Goal: Complete application form: Complete application form

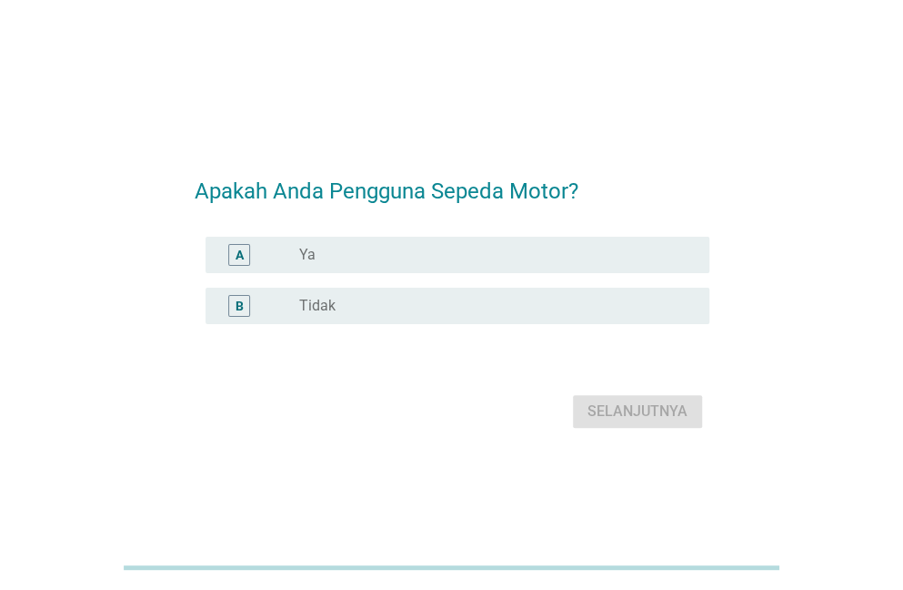
click at [369, 248] on div "radio_button_unchecked Ya" at bounding box center [489, 255] width 381 height 18
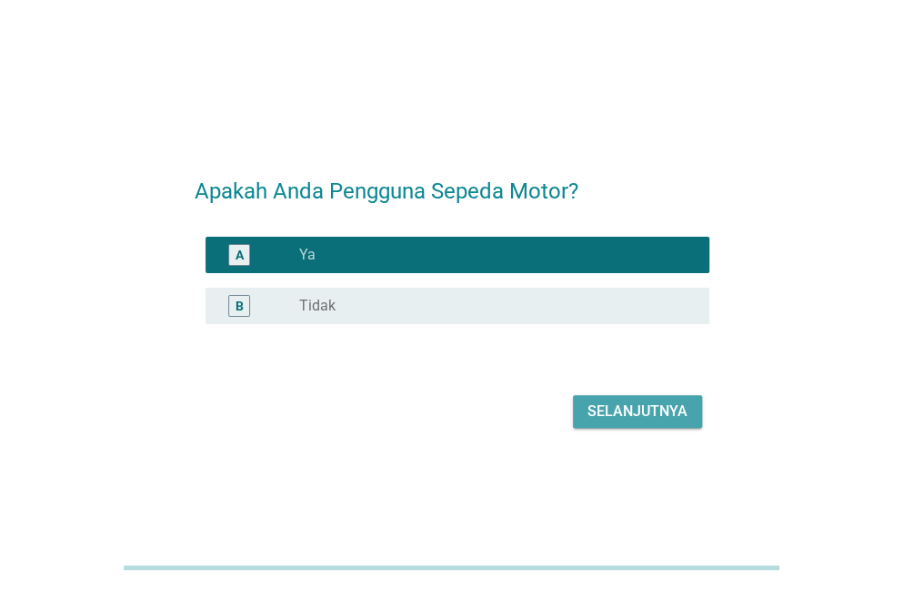
click at [593, 407] on div "Selanjutnya" at bounding box center [638, 411] width 100 height 22
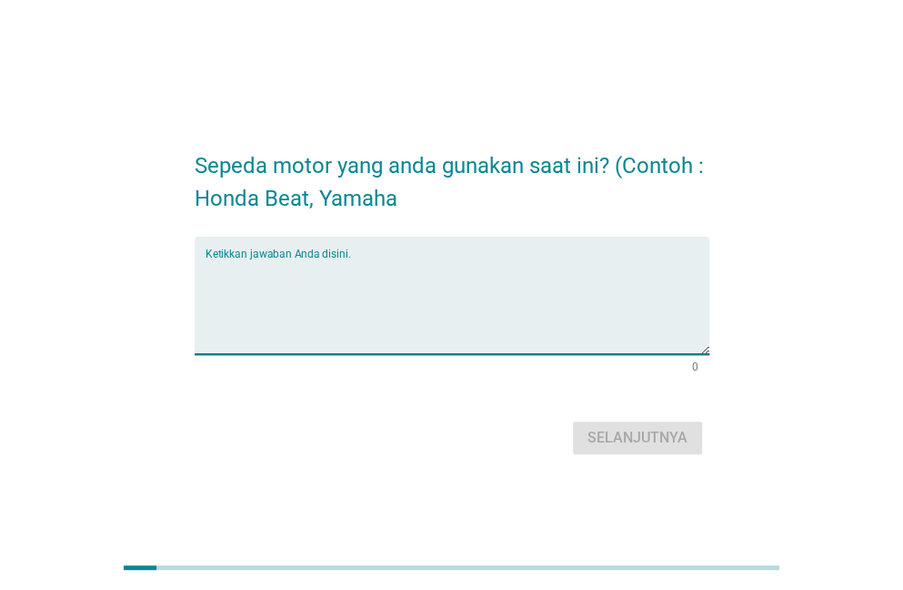
click at [297, 334] on textarea "Ketikkan jawaban Anda disini." at bounding box center [458, 306] width 504 height 96
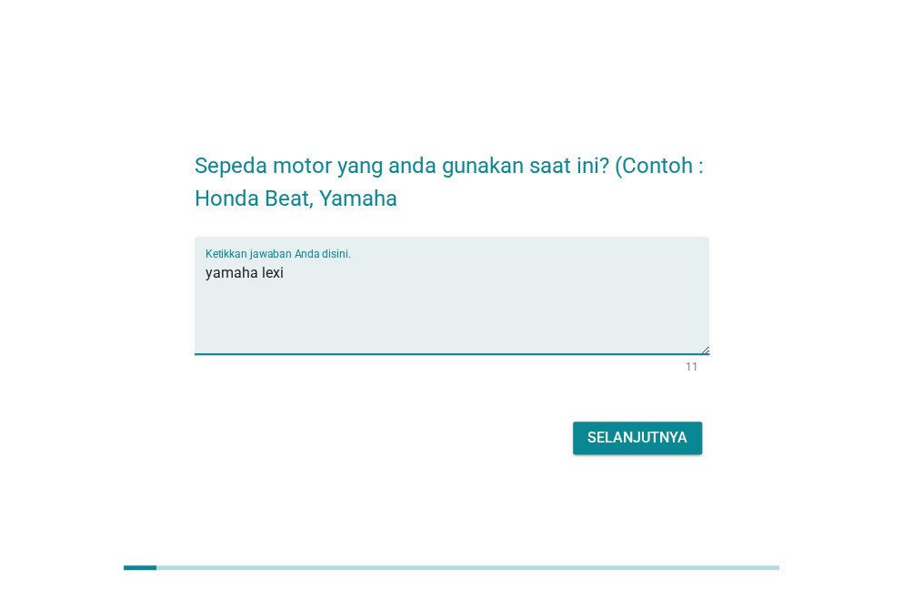
type textarea "yamaha lexi"
click at [659, 429] on div "Selanjutnya" at bounding box center [638, 438] width 100 height 22
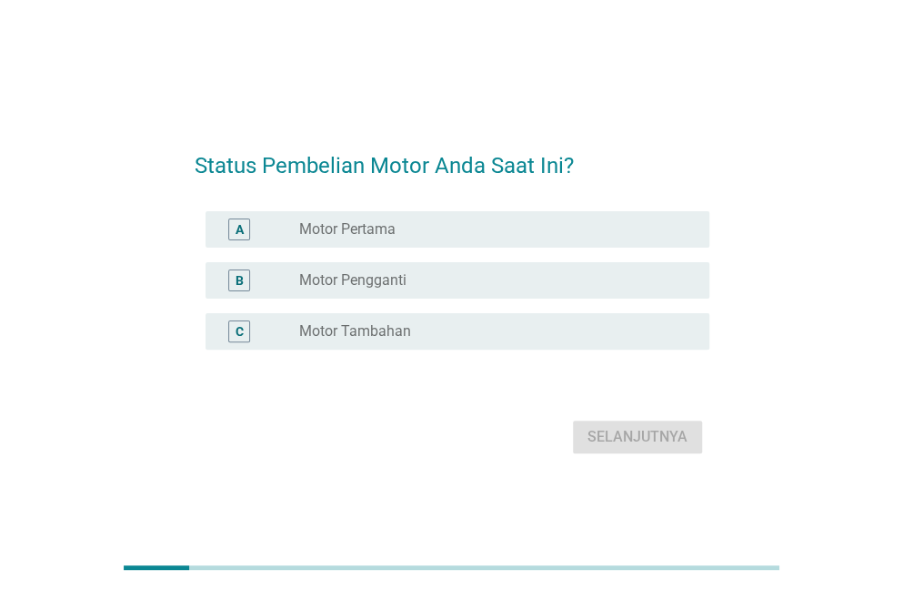
click at [338, 240] on div "A radio_button_unchecked Motor Pertama" at bounding box center [458, 229] width 504 height 36
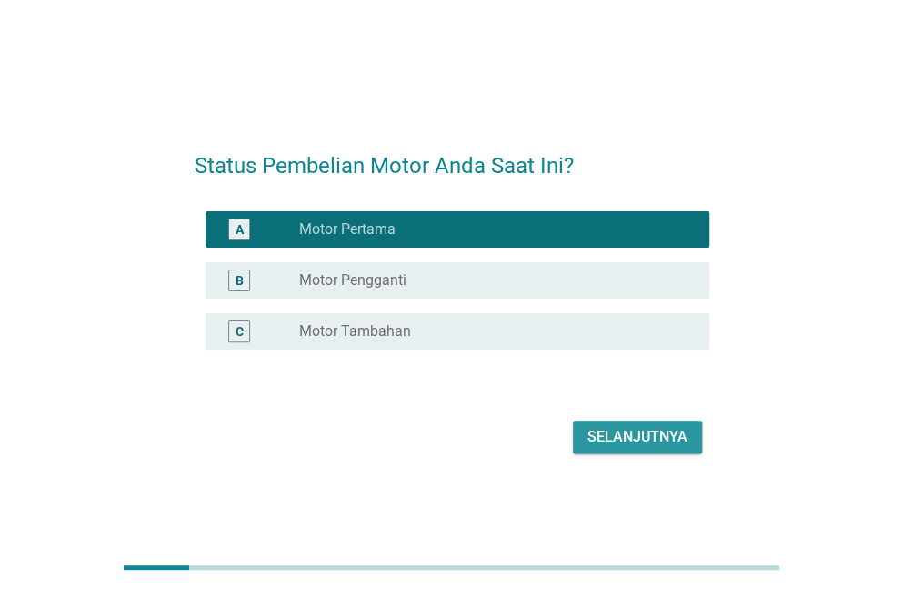
click at [601, 443] on div "Selanjutnya" at bounding box center [638, 437] width 100 height 22
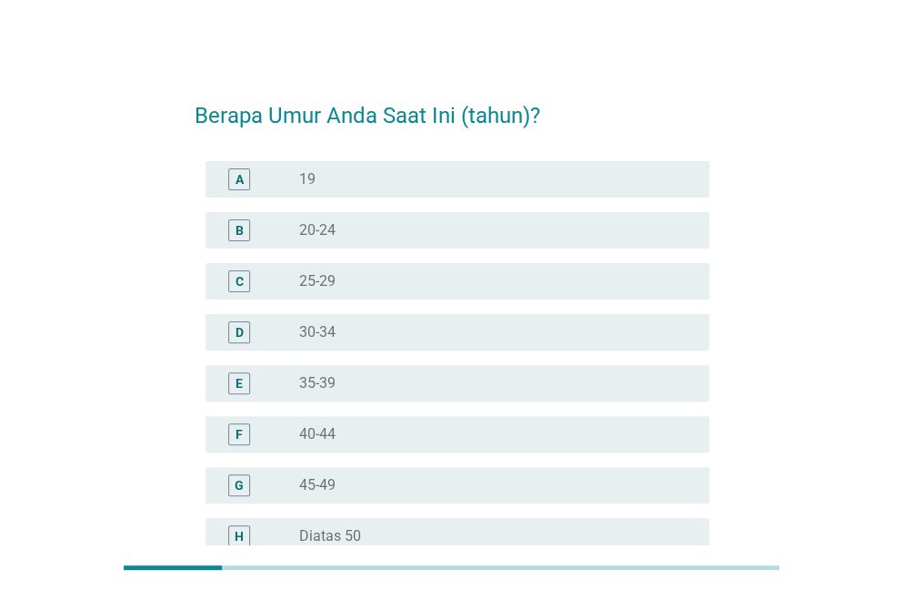
click at [342, 240] on div "radio_button_unchecked 20-24" at bounding box center [497, 230] width 396 height 22
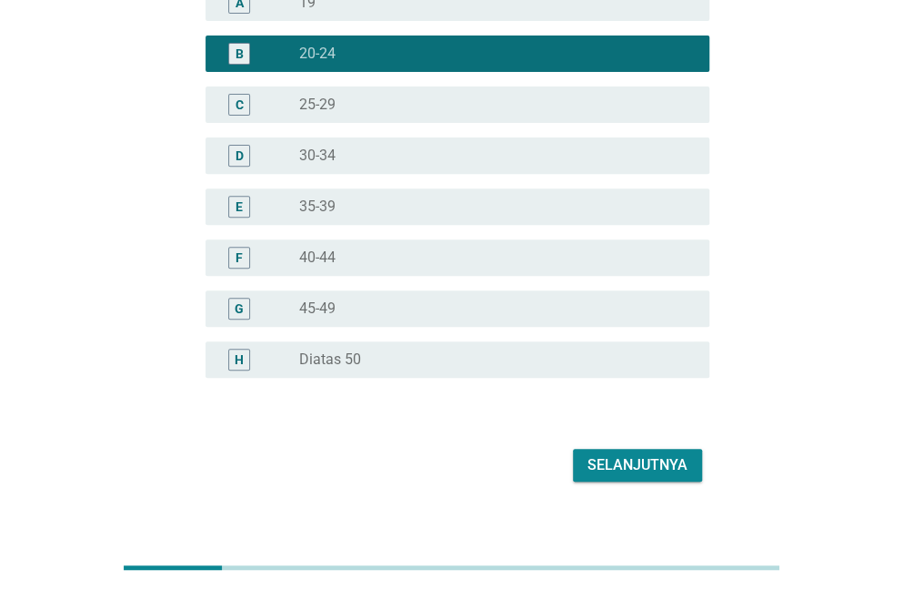
scroll to position [198, 0]
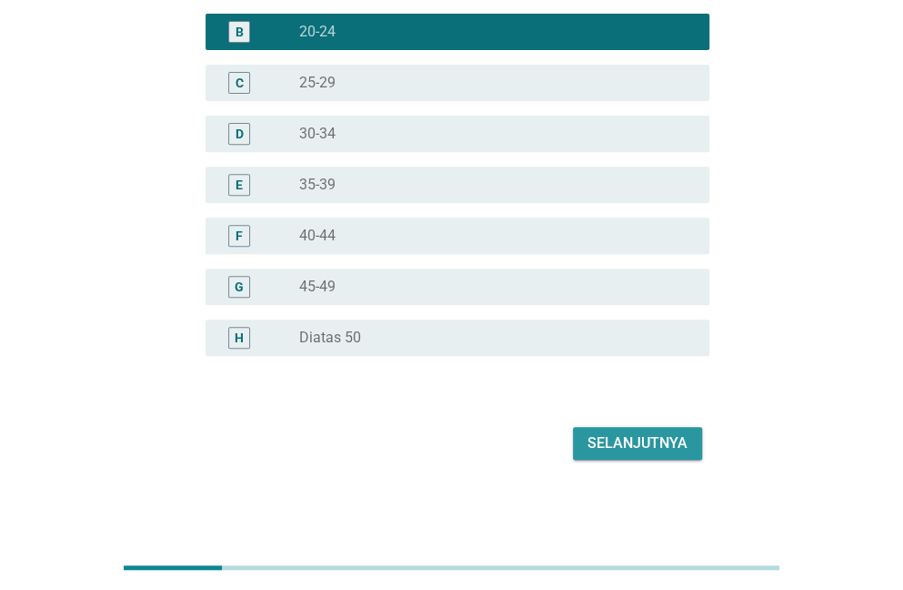
click at [650, 449] on div "Selanjutnya" at bounding box center [638, 443] width 100 height 22
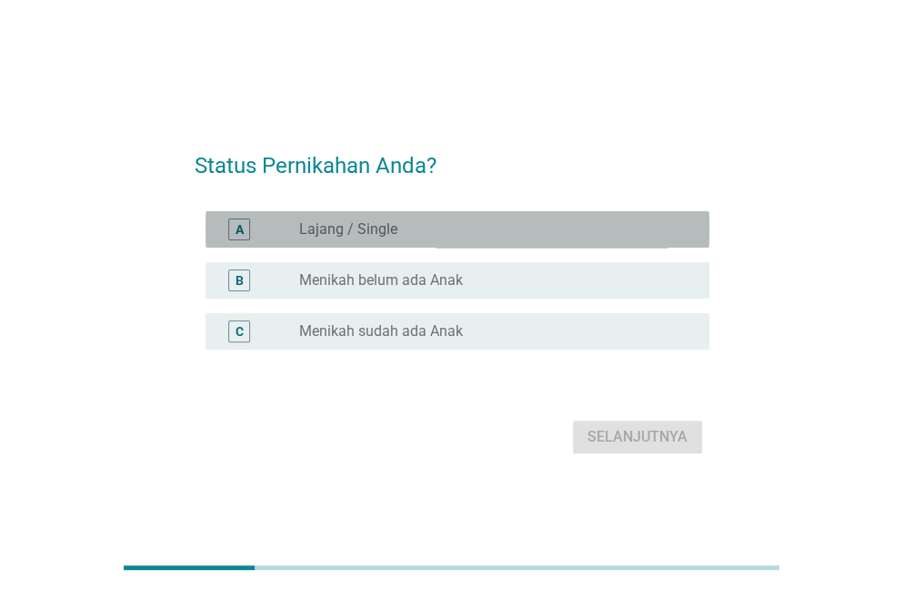
click at [395, 226] on div "radio_button_unchecked Lajang / Single" at bounding box center [489, 229] width 381 height 18
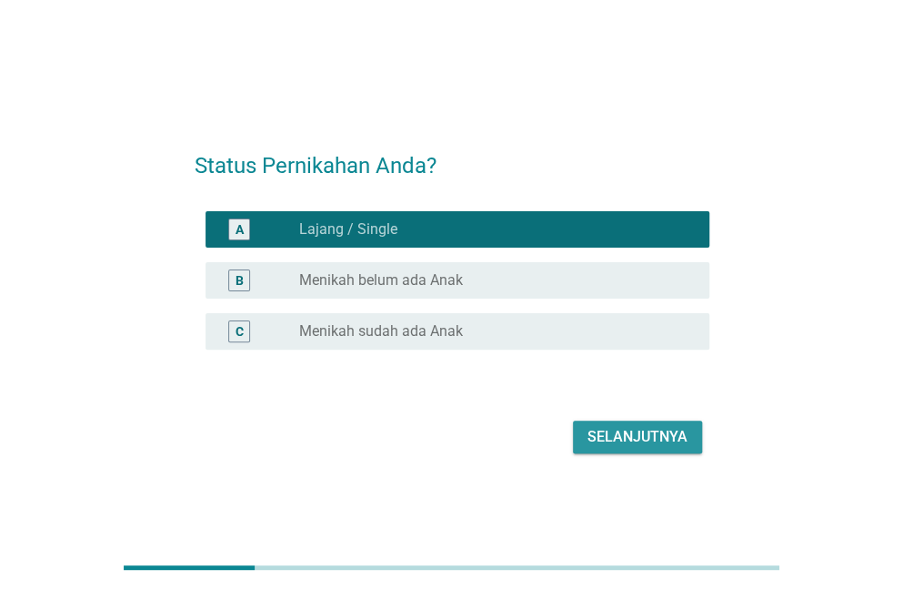
click at [609, 428] on div "Selanjutnya" at bounding box center [638, 437] width 100 height 22
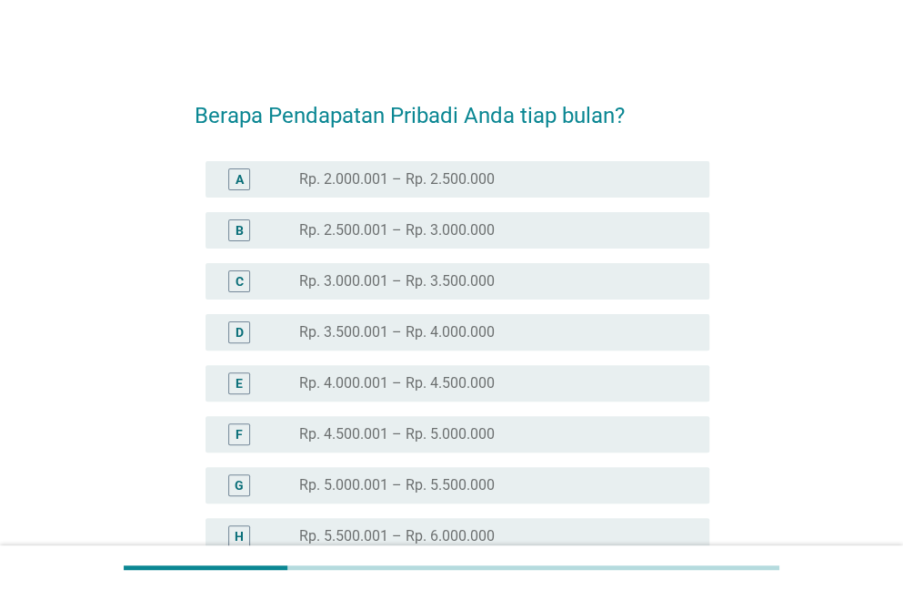
click at [602, 182] on div "radio_button_unchecked Rp. 2.000.001 – Rp. 2.500.000" at bounding box center [489, 179] width 381 height 18
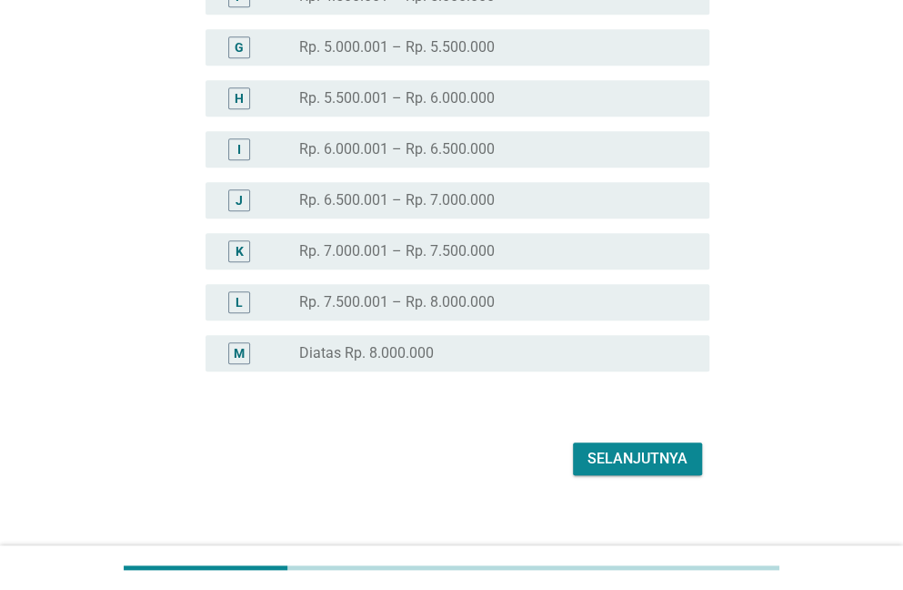
scroll to position [453, 0]
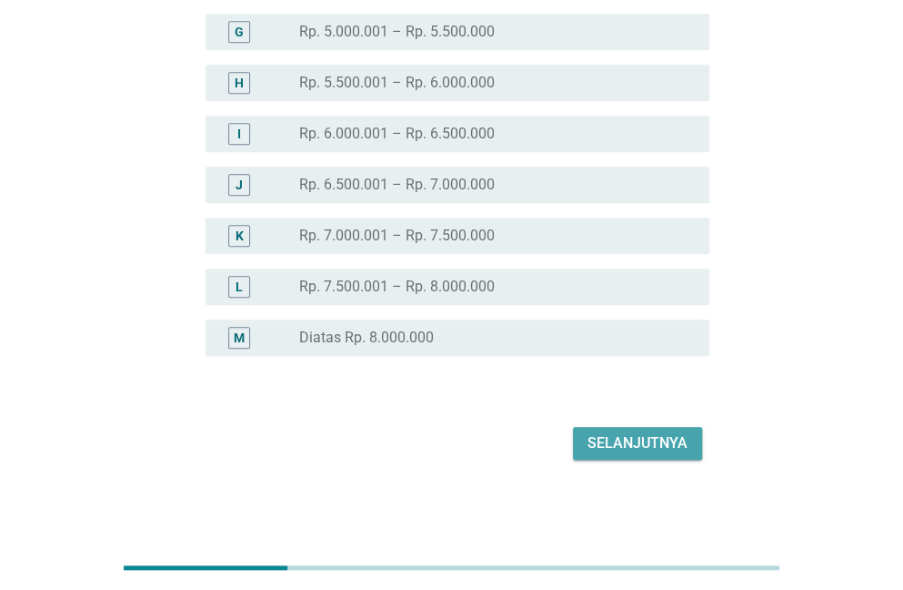
click at [642, 438] on div "Selanjutnya" at bounding box center [638, 443] width 100 height 22
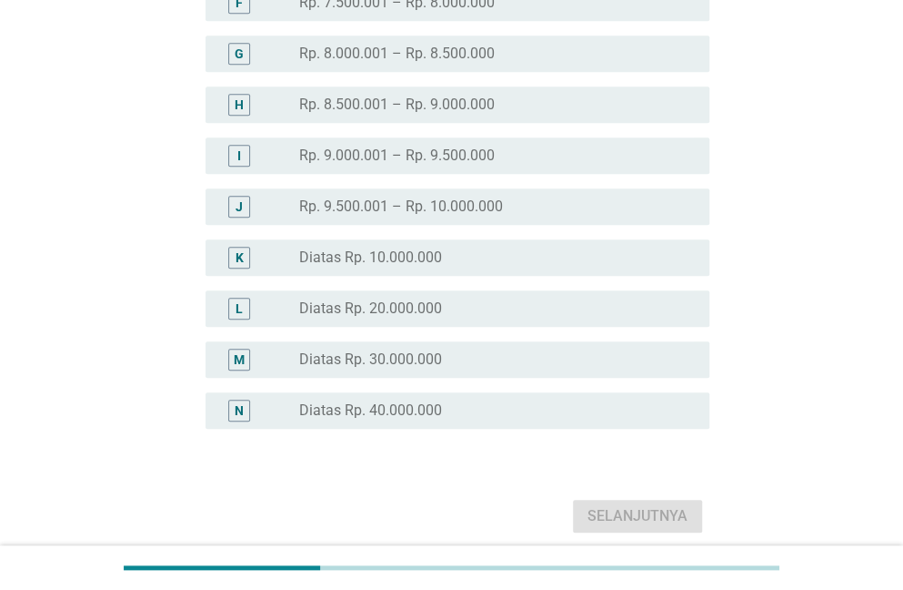
scroll to position [437, 0]
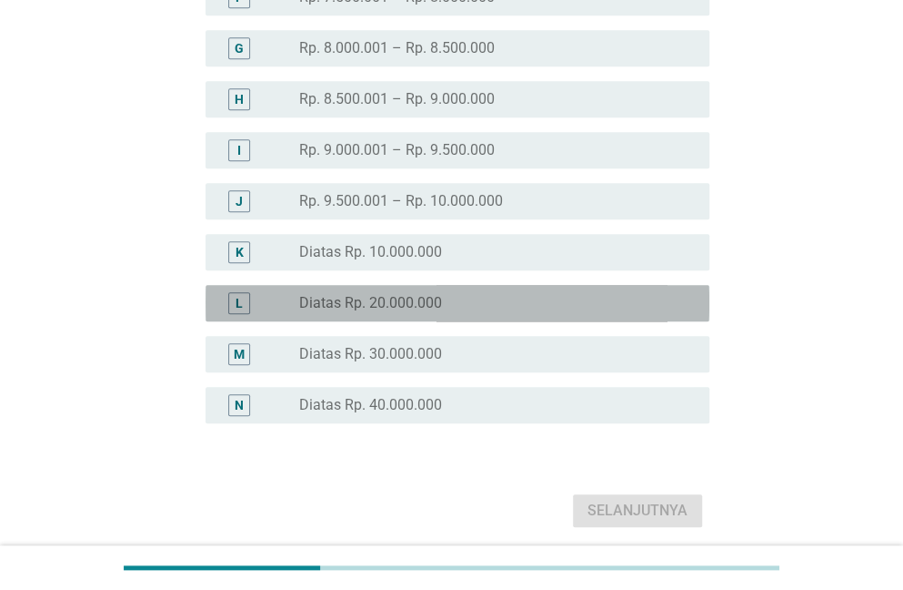
click at [458, 301] on div "radio_button_unchecked Diatas Rp. 20.000.000" at bounding box center [489, 303] width 381 height 18
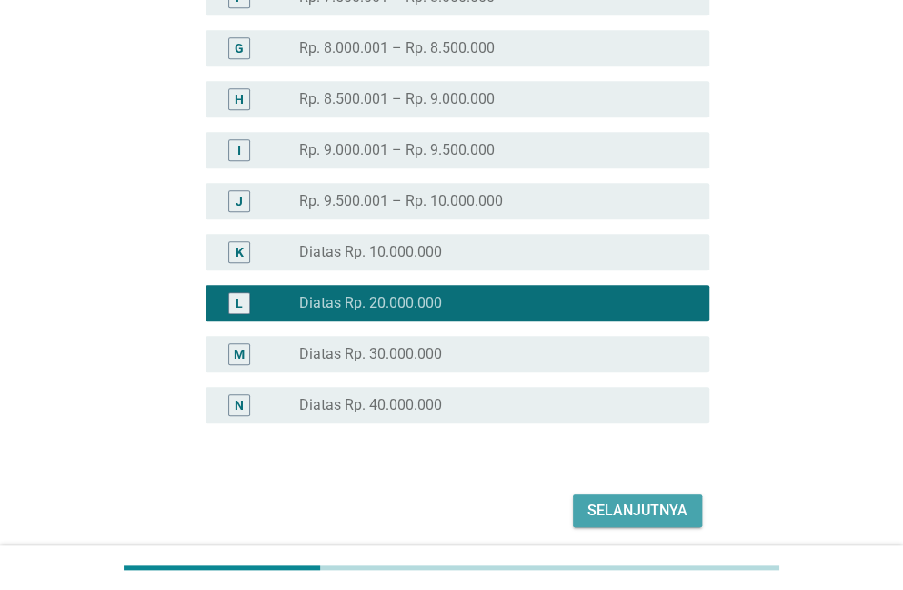
drag, startPoint x: 623, startPoint y: 511, endPoint x: 610, endPoint y: 501, distance: 16.9
click at [620, 511] on div "Selanjutnya" at bounding box center [638, 510] width 100 height 22
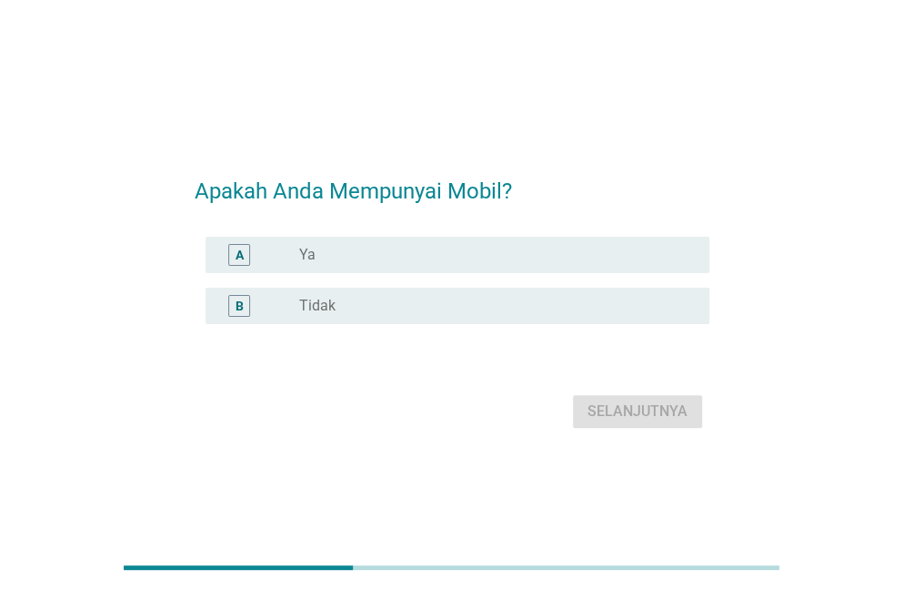
drag, startPoint x: 326, startPoint y: 318, endPoint x: 346, endPoint y: 333, distance: 25.3
click at [326, 318] on div "B radio_button_unchecked Tidak" at bounding box center [458, 305] width 504 height 36
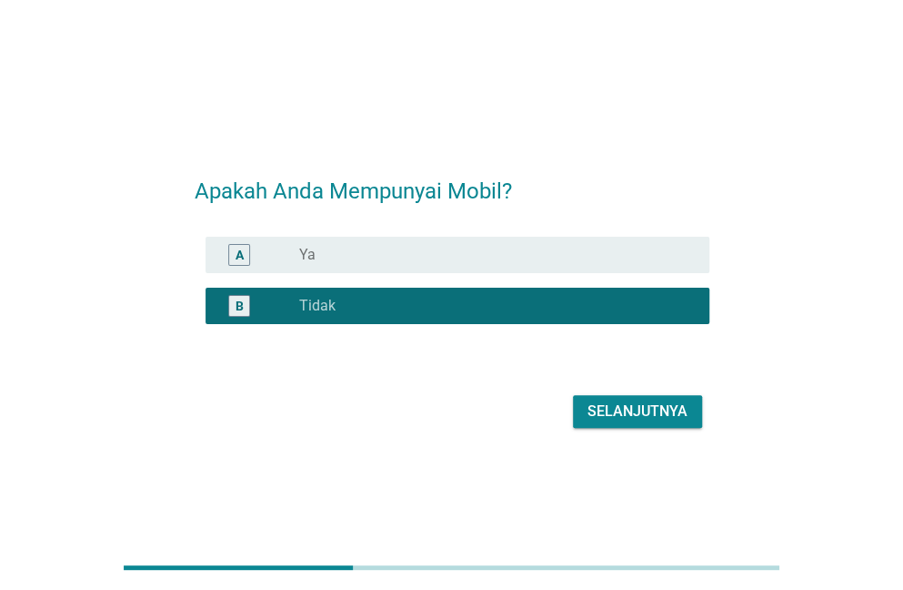
click at [617, 428] on div "Selanjutnya" at bounding box center [452, 411] width 515 height 44
click at [606, 406] on div "Selanjutnya" at bounding box center [638, 411] width 100 height 22
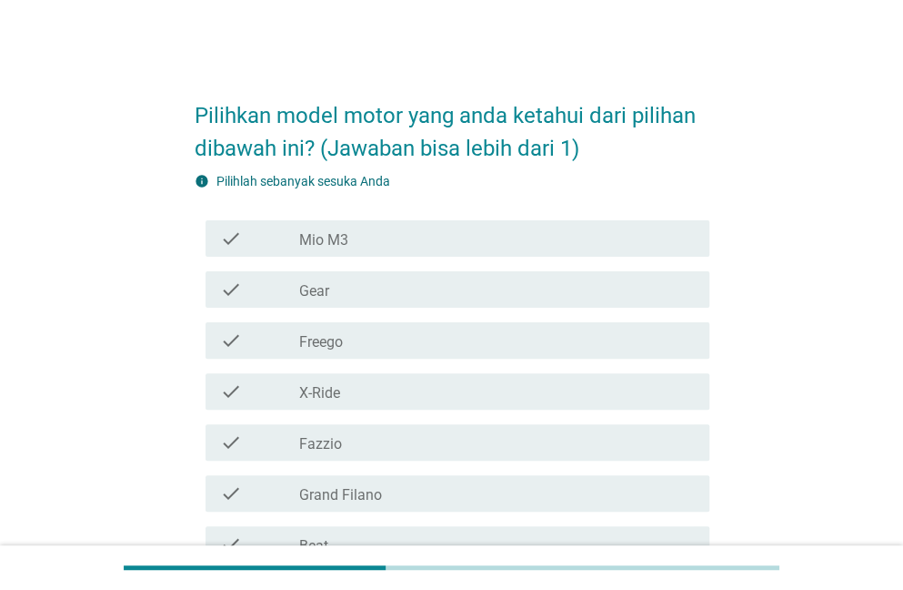
click at [418, 241] on div "check_box_outline_blank Mio M3" at bounding box center [497, 238] width 396 height 22
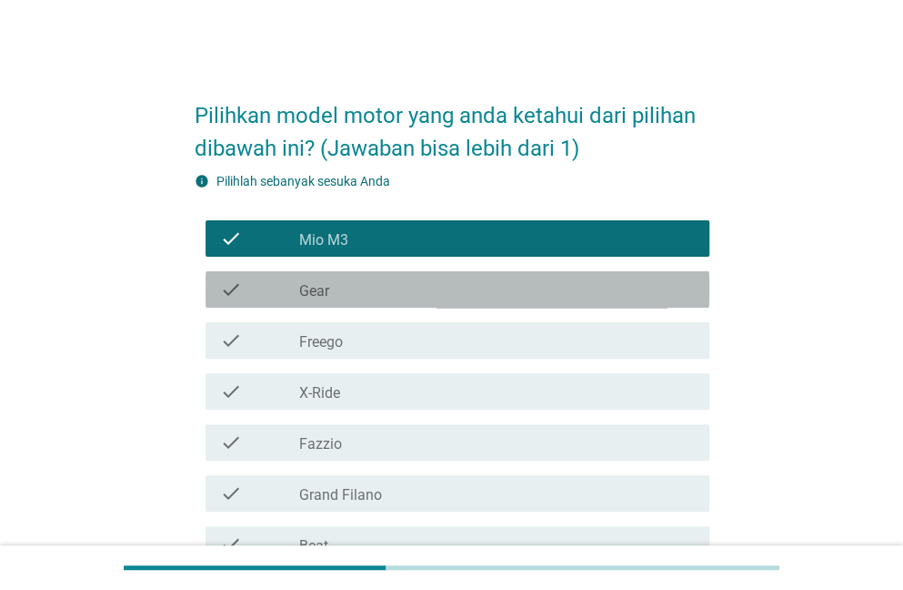
click at [411, 287] on div "check_box_outline_blank Gear" at bounding box center [497, 289] width 396 height 22
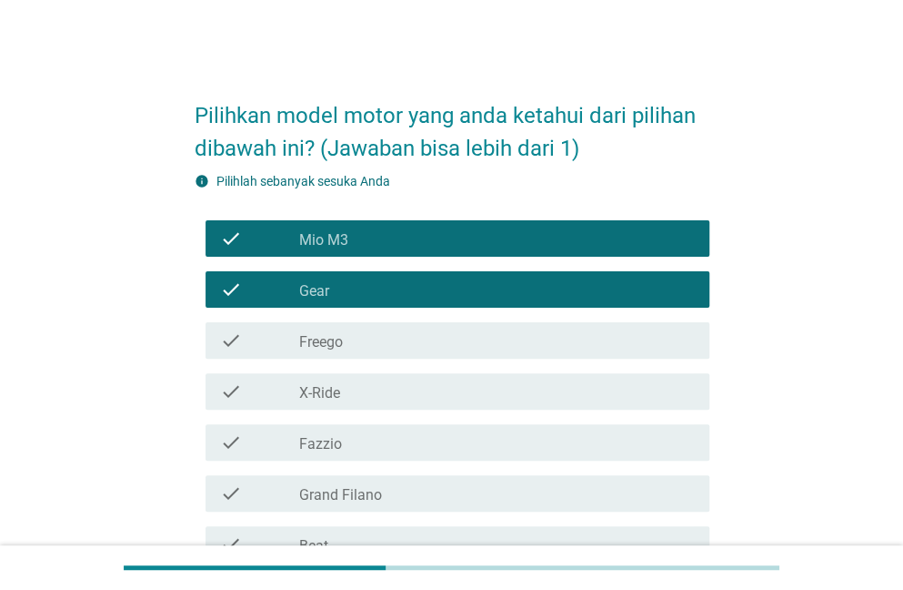
click at [418, 347] on div "check_box_outline_blank Freego" at bounding box center [497, 340] width 396 height 22
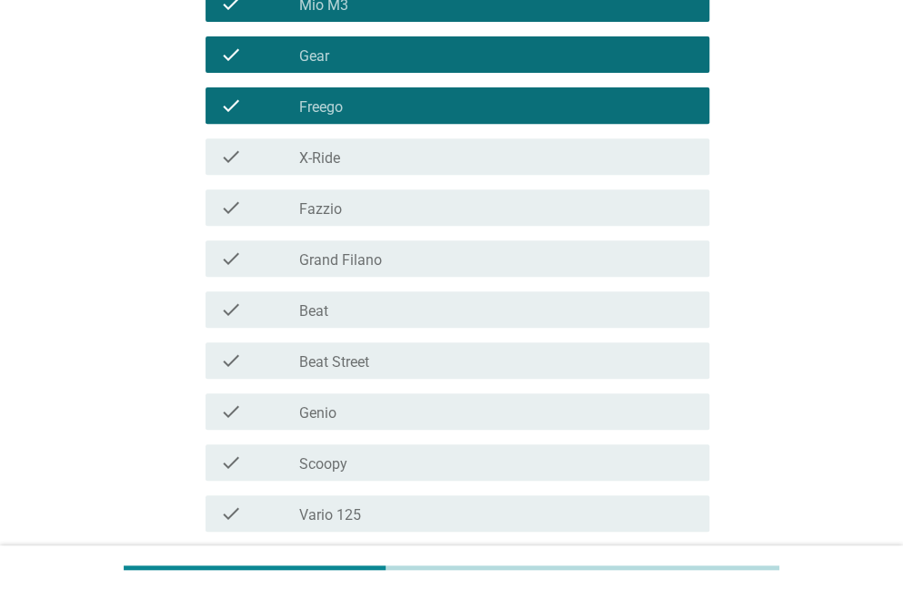
scroll to position [249, 0]
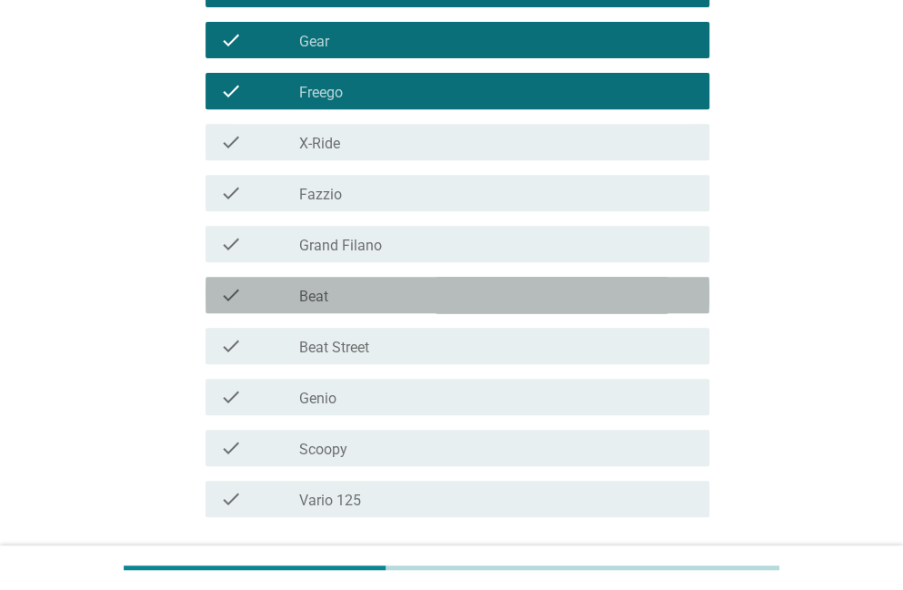
click at [437, 303] on div "check_box_outline_blank Beat" at bounding box center [497, 295] width 396 height 22
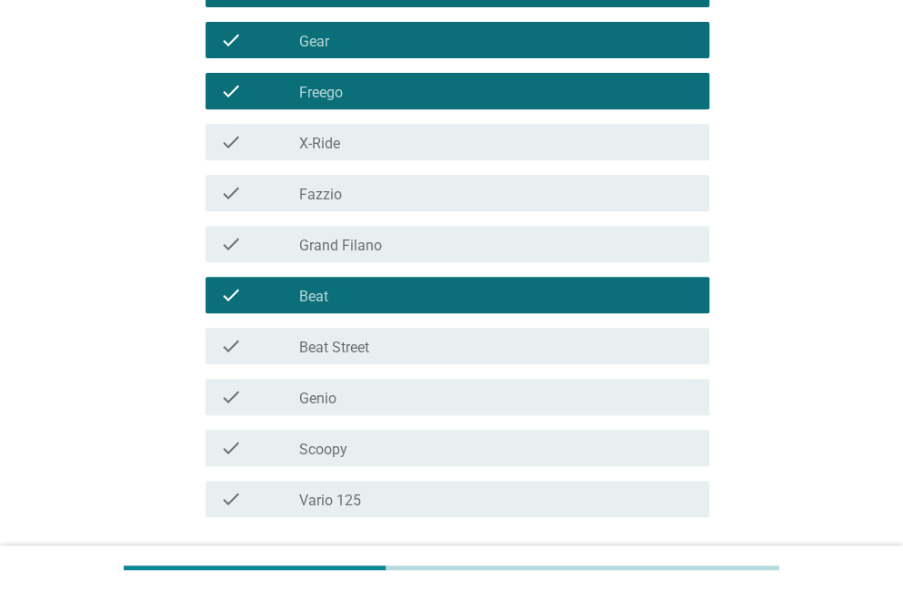
click at [448, 459] on div "check check_box_outline_blank Scoopy" at bounding box center [458, 447] width 504 height 36
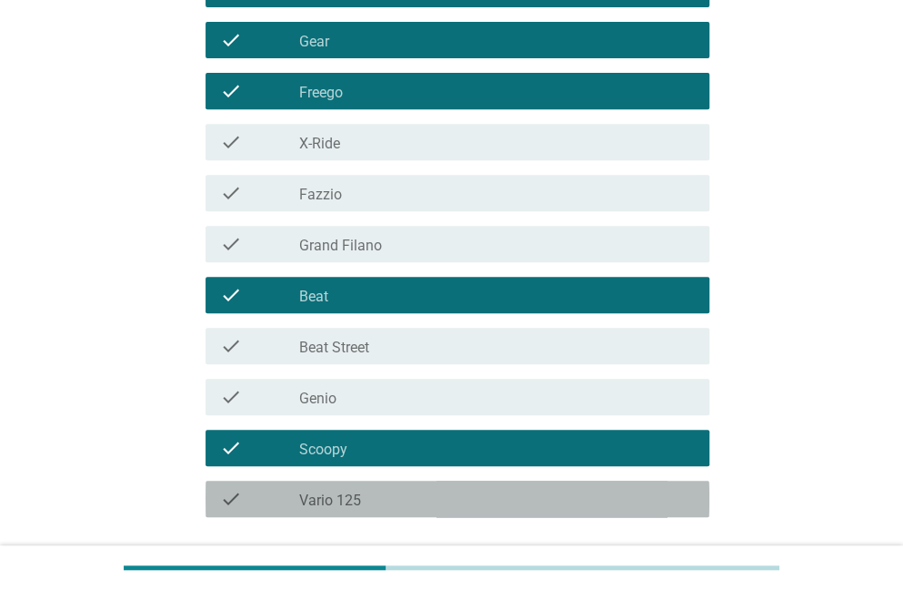
click at [547, 500] on div "check_box_outline_blank Vario 125" at bounding box center [497, 499] width 396 height 22
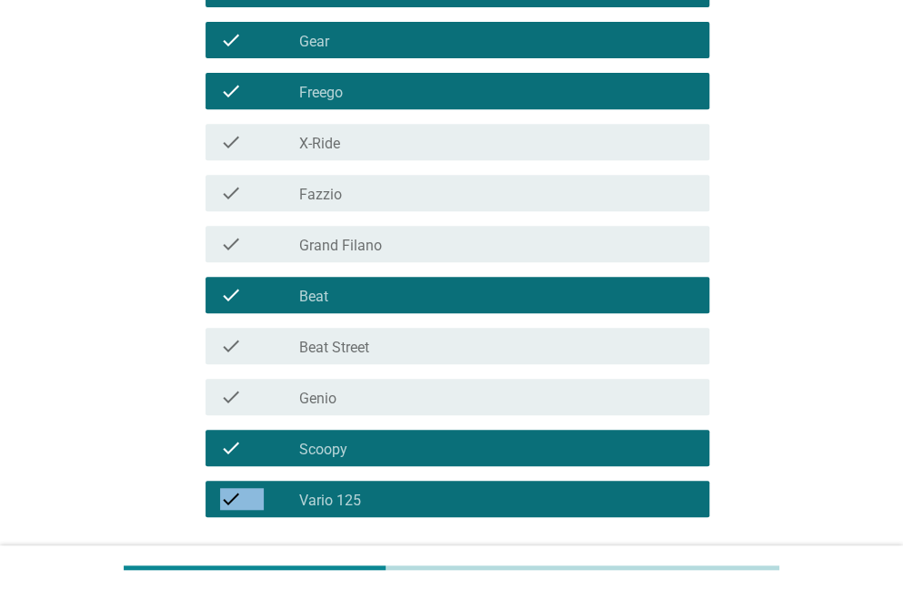
drag, startPoint x: 902, startPoint y: 454, endPoint x: 901, endPoint y: 550, distance: 96.5
click at [901, 550] on div "Pilihkan model motor yang anda ketahui dari pilihan dibawah ini? (Jawaban bisa …" at bounding box center [451, 217] width 903 height 933
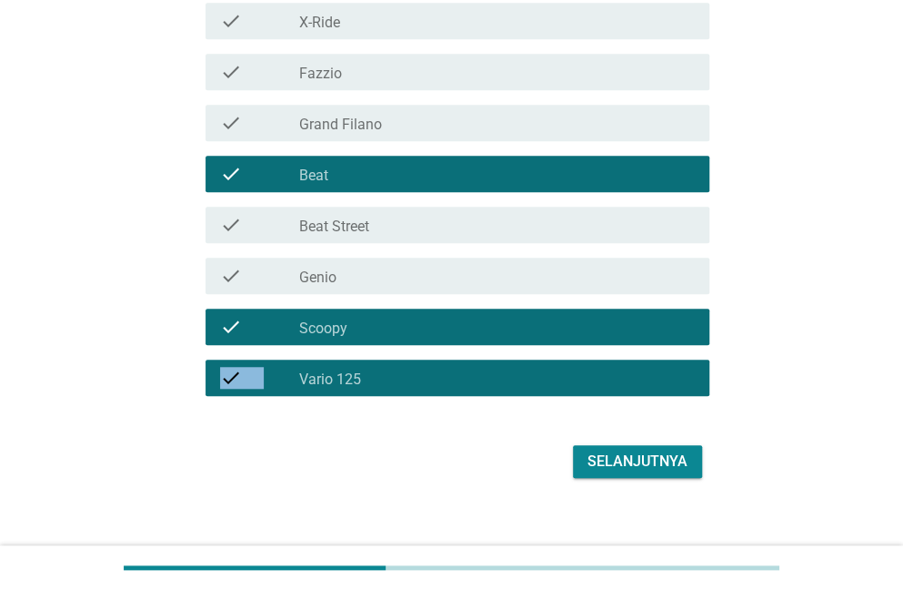
scroll to position [388, 0]
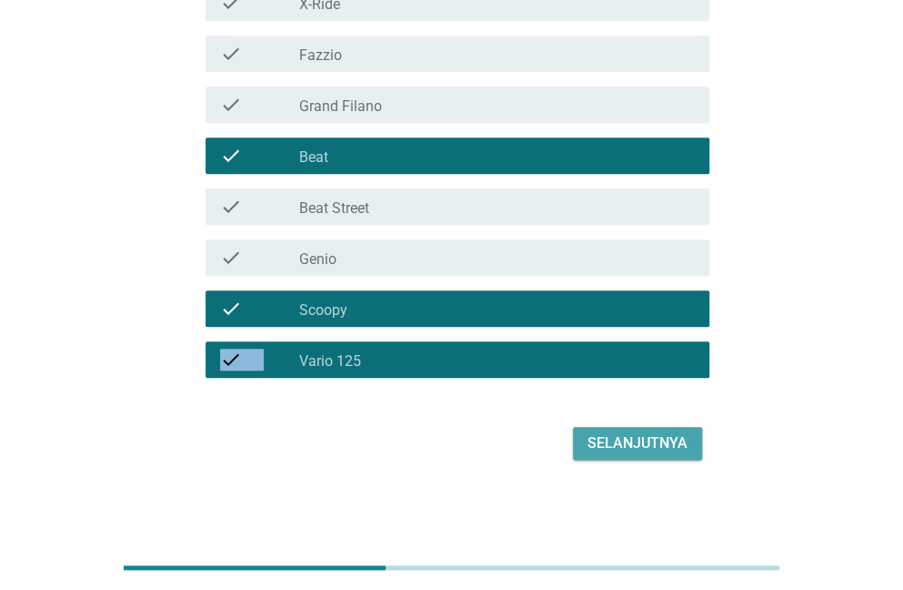
click at [636, 442] on div "Selanjutnya" at bounding box center [638, 443] width 100 height 22
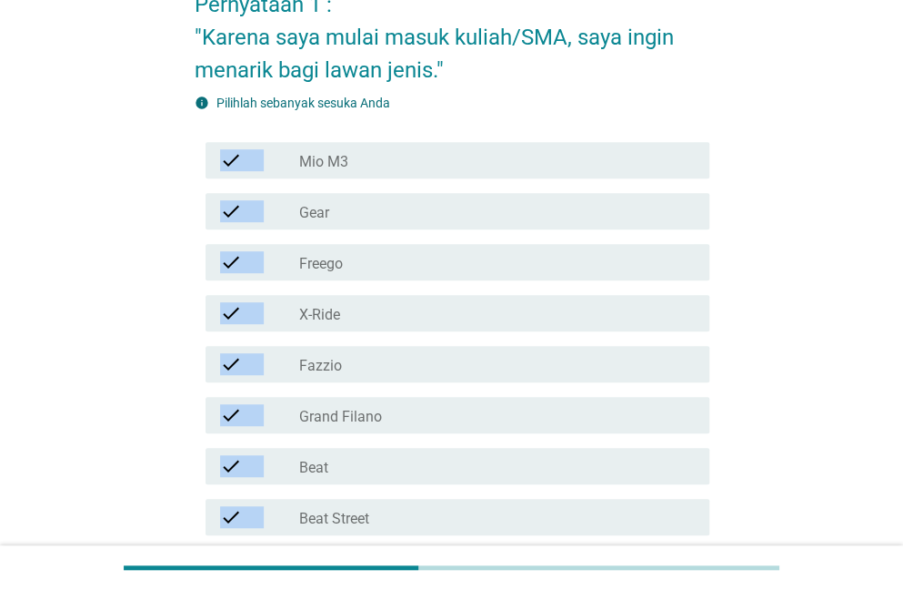
scroll to position [215, 0]
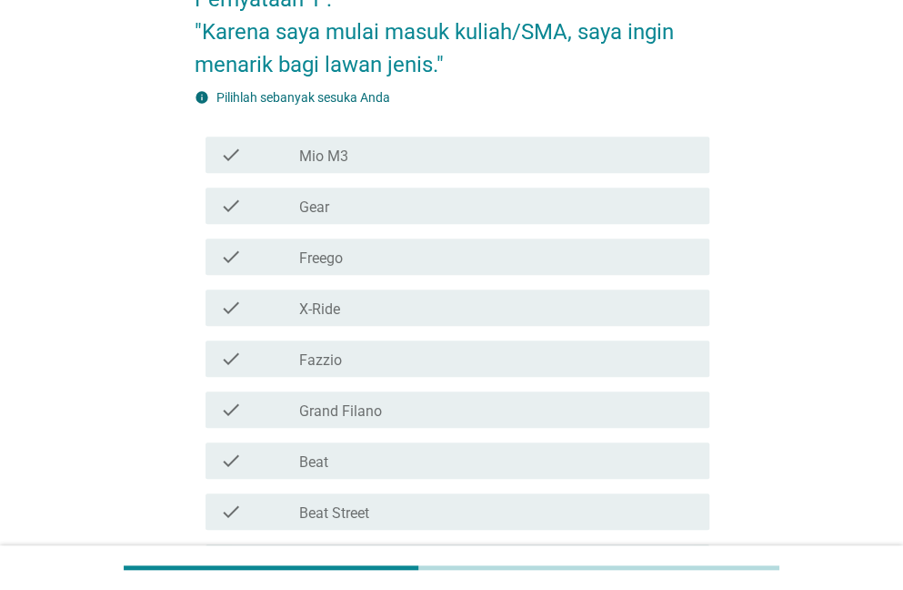
click at [394, 310] on div "check_box_outline_blank X-Ride" at bounding box center [497, 308] width 396 height 22
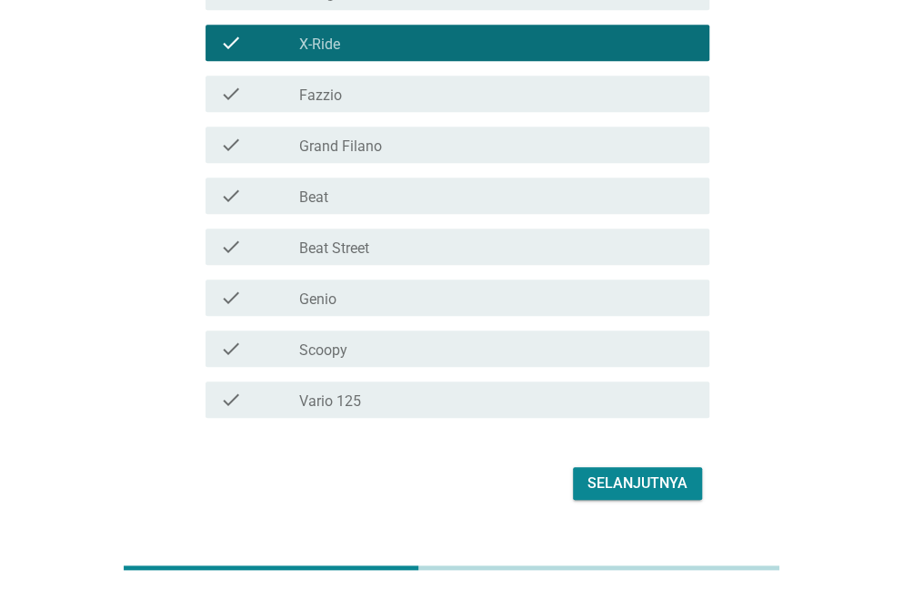
scroll to position [482, 0]
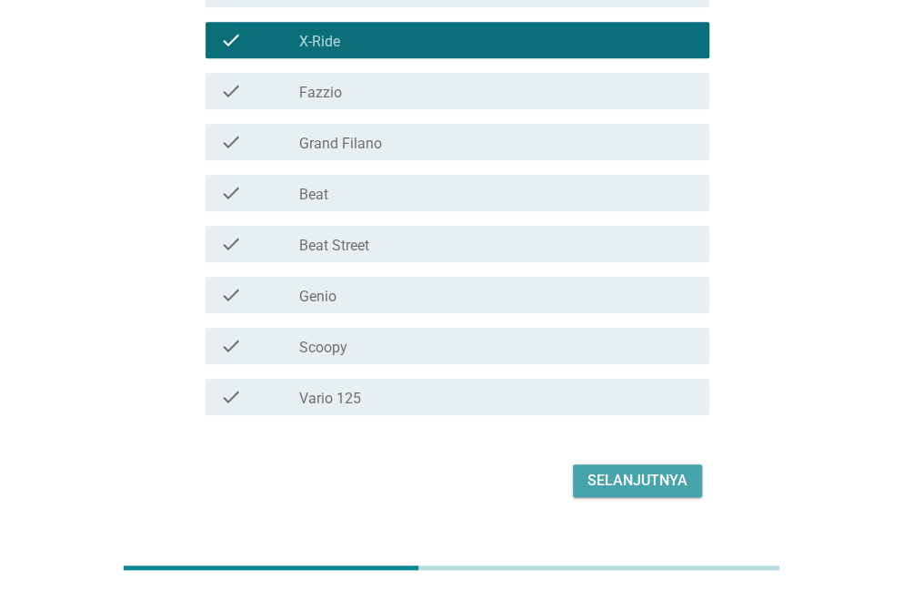
click at [665, 472] on div "Selanjutnya" at bounding box center [638, 480] width 100 height 22
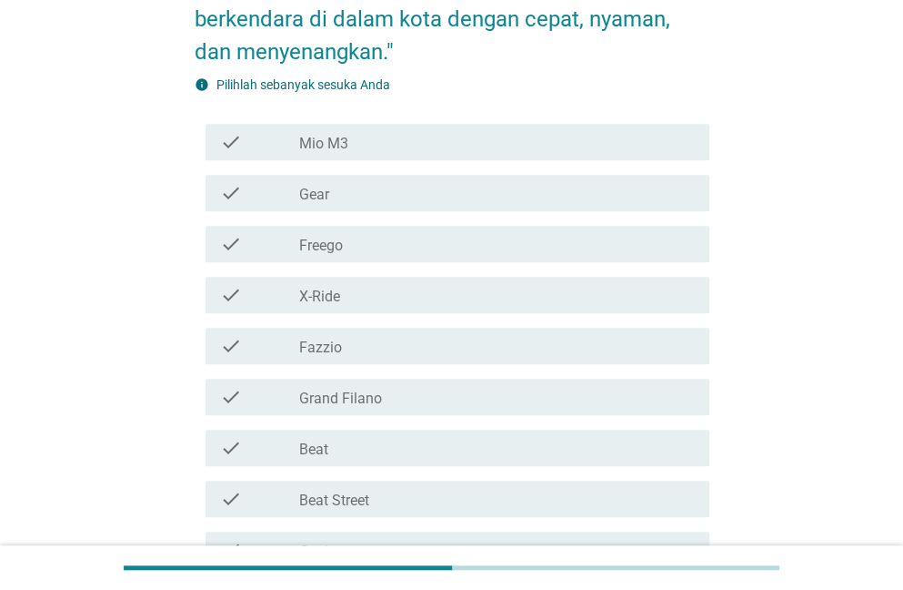
scroll to position [259, 0]
click at [349, 243] on div "check_box_outline_blank Freego" at bounding box center [497, 245] width 396 height 22
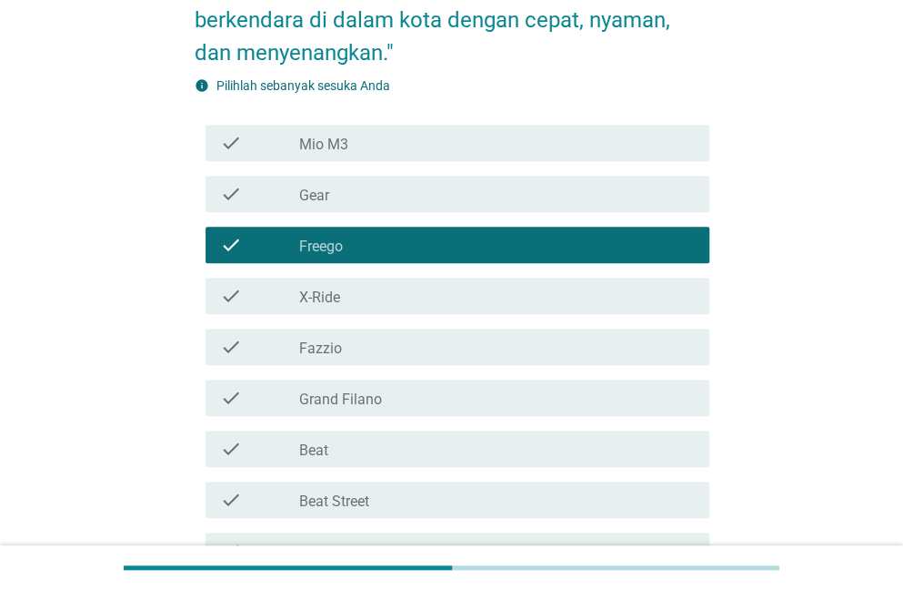
click at [367, 499] on label "Beat Street" at bounding box center [334, 501] width 70 height 18
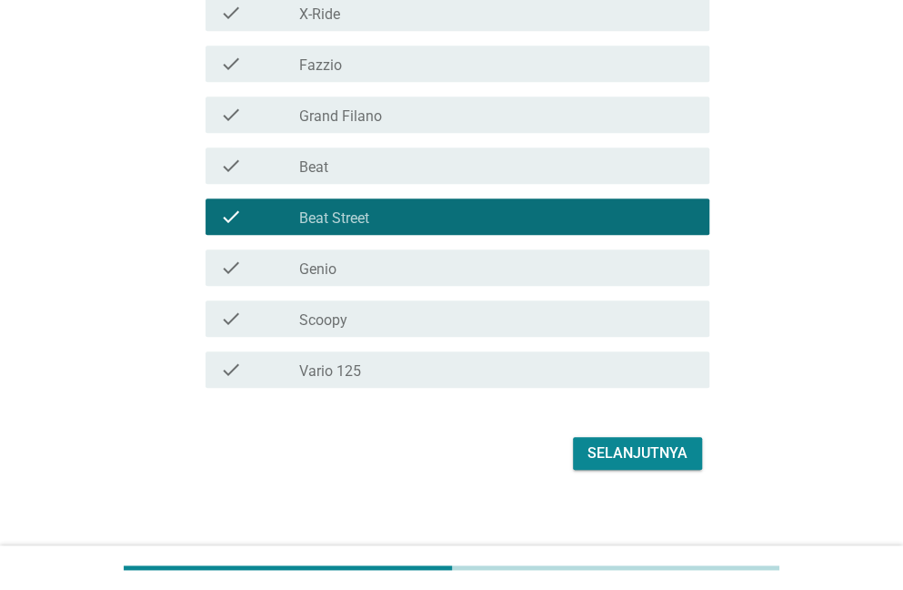
scroll to position [545, 0]
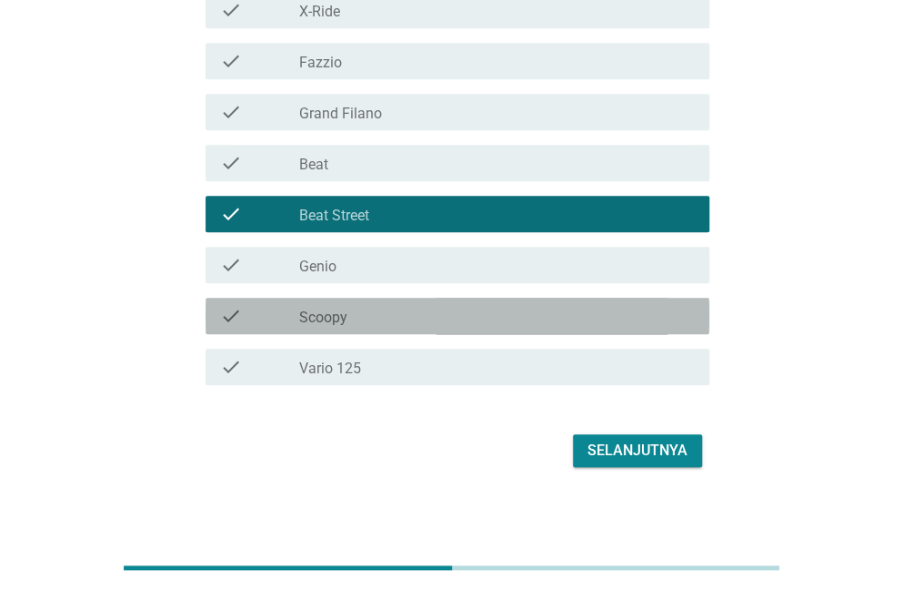
click at [410, 312] on div "check_box_outline_blank Scoopy" at bounding box center [497, 316] width 396 height 22
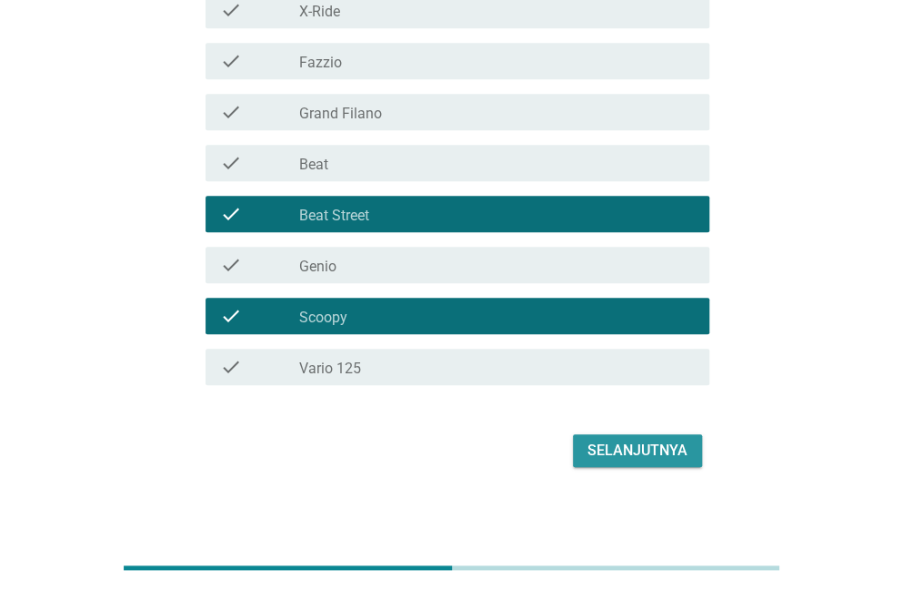
click at [600, 454] on div "Selanjutnya" at bounding box center [638, 450] width 100 height 22
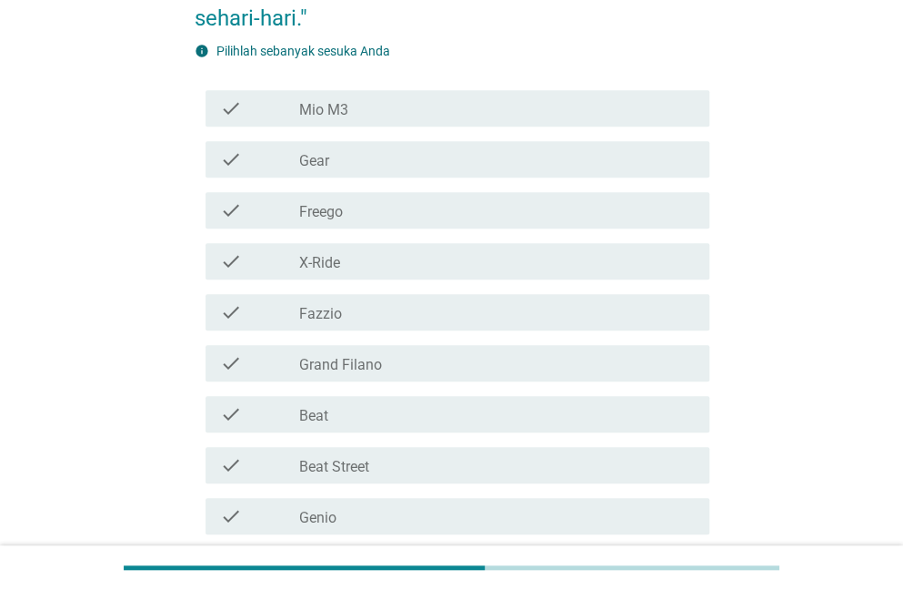
scroll to position [300, 0]
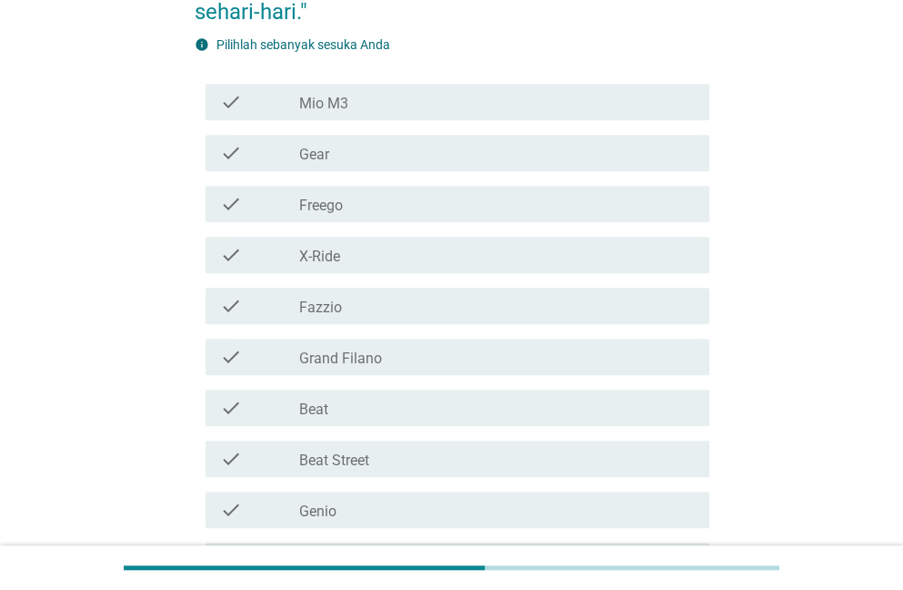
drag, startPoint x: 402, startPoint y: 96, endPoint x: 393, endPoint y: 105, distance: 12.9
click at [400, 97] on div "check_box_outline_blank Mio M3" at bounding box center [497, 102] width 396 height 22
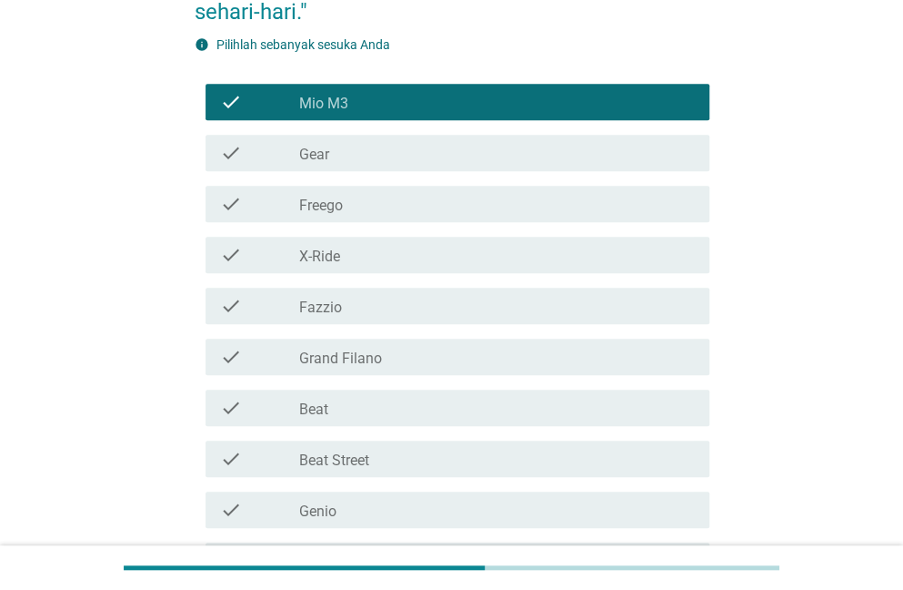
click at [336, 418] on div "check check_box_outline_blank Beat" at bounding box center [458, 407] width 504 height 36
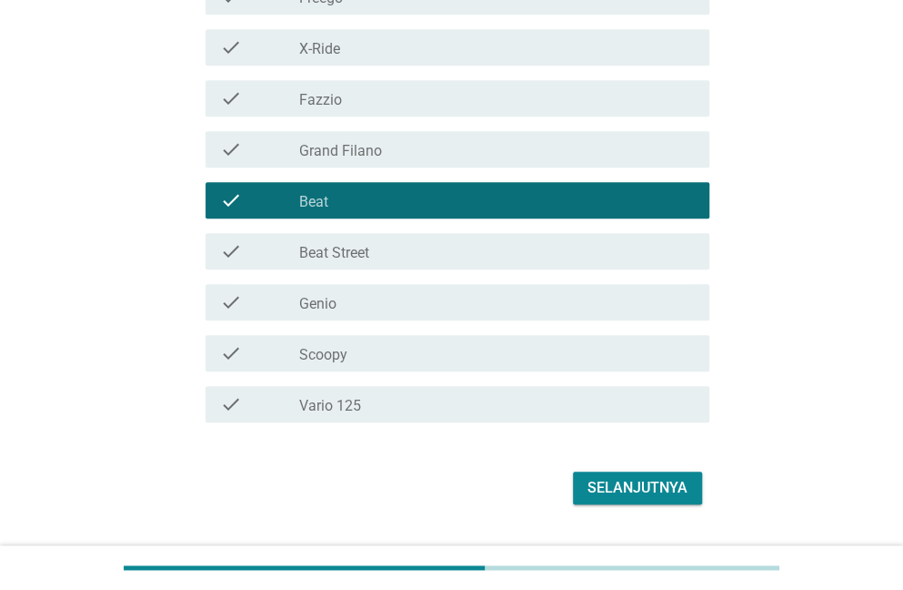
scroll to position [519, 0]
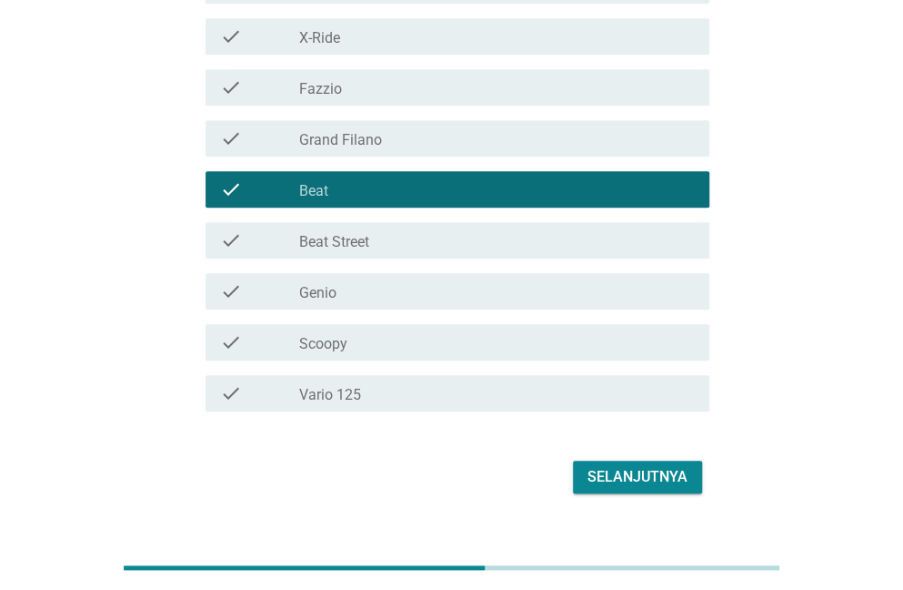
click at [400, 336] on div "check_box_outline_blank Scoopy" at bounding box center [497, 342] width 396 height 22
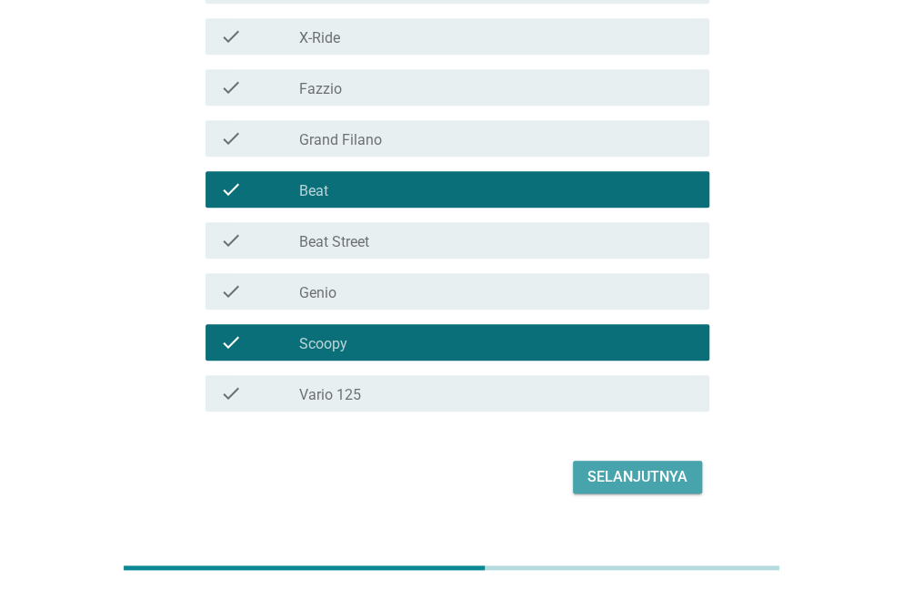
click at [635, 490] on button "Selanjutnya" at bounding box center [637, 476] width 129 height 33
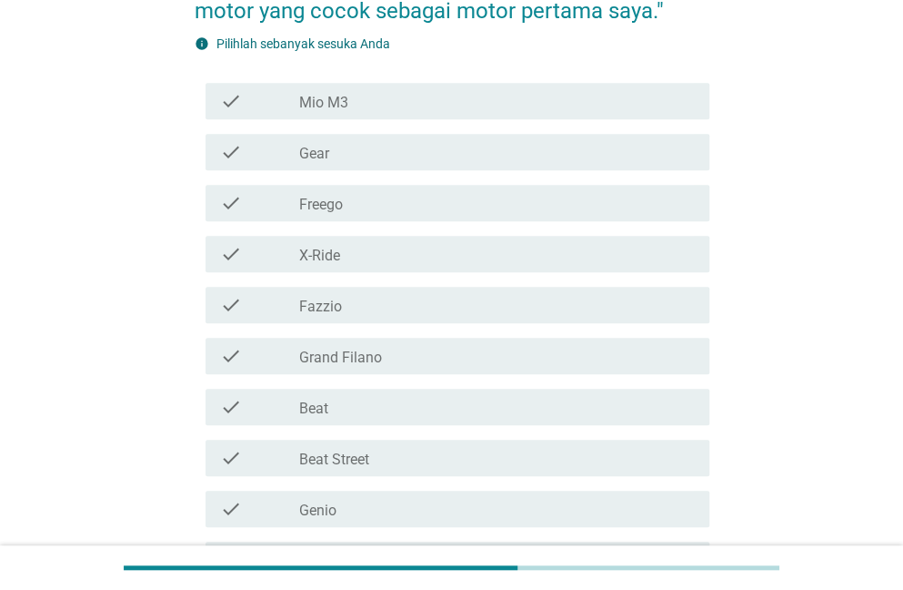
scroll to position [271, 0]
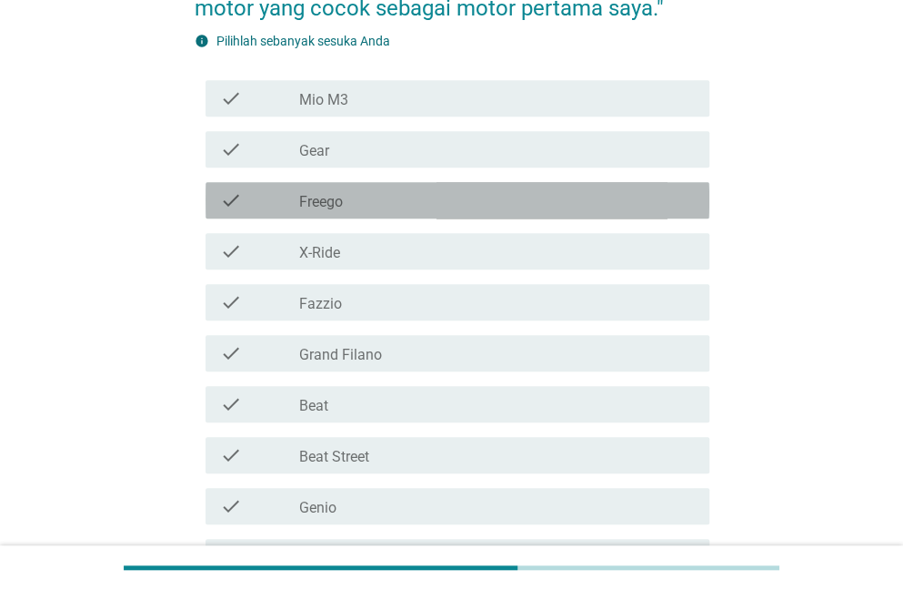
click at [356, 200] on div "check_box_outline_blank Freego" at bounding box center [497, 200] width 396 height 22
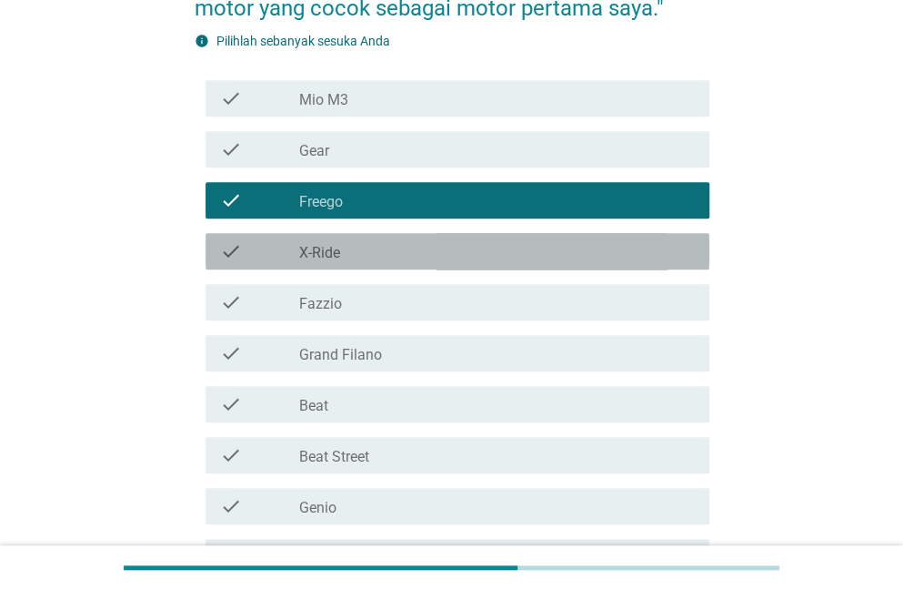
click at [357, 237] on div "check check_box_outline_blank X-Ride" at bounding box center [458, 251] width 504 height 36
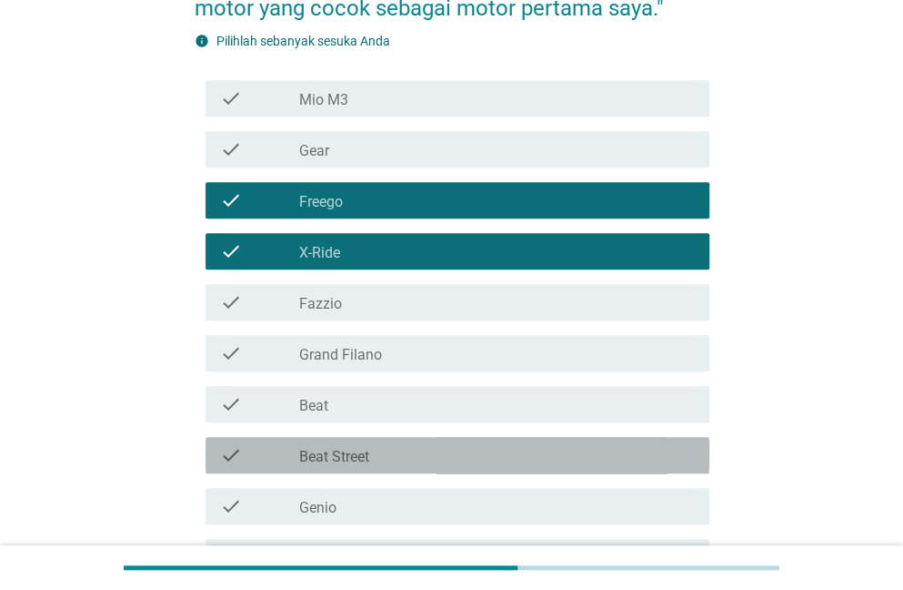
click at [437, 454] on div "check_box_outline_blank Beat Street" at bounding box center [497, 455] width 396 height 22
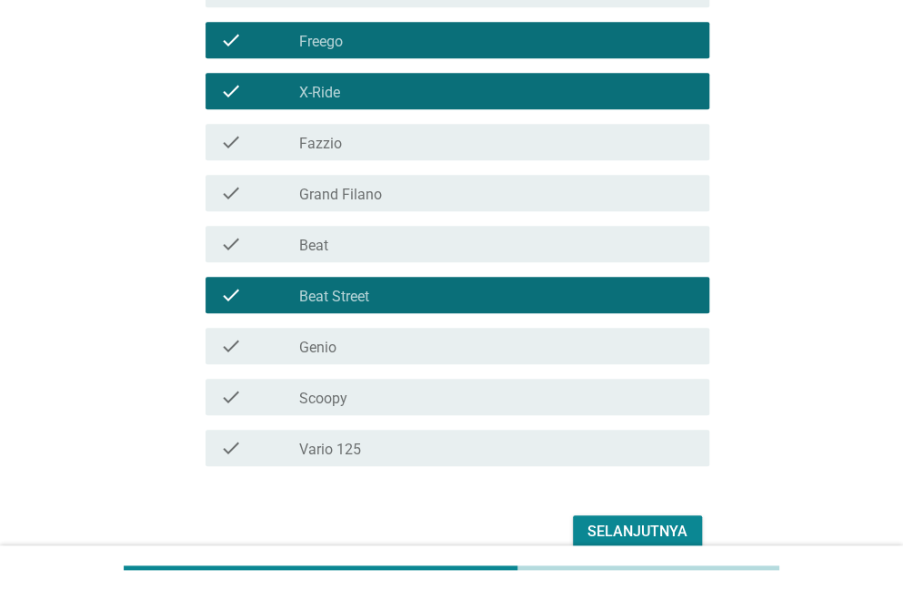
scroll to position [519, 0]
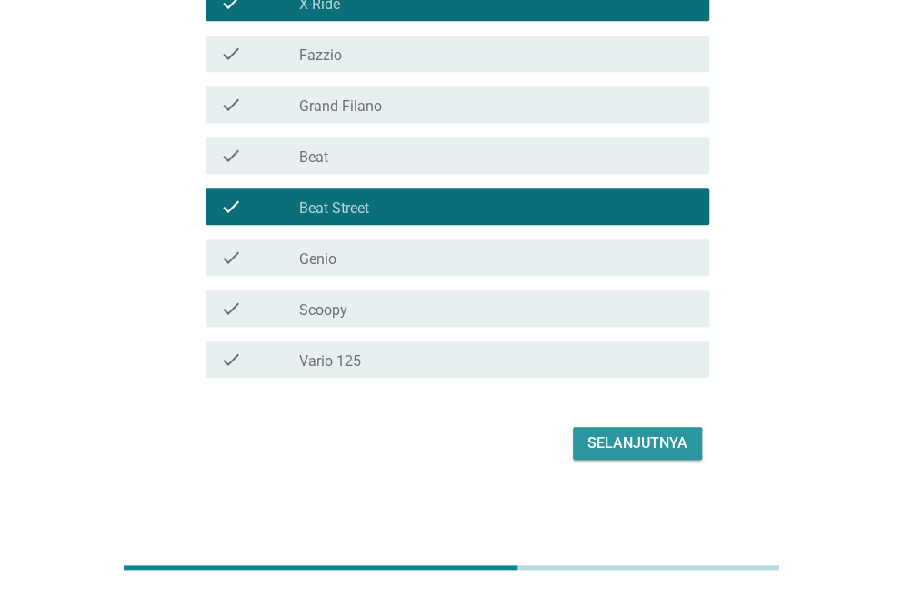
click at [593, 433] on div "Selanjutnya" at bounding box center [638, 443] width 100 height 22
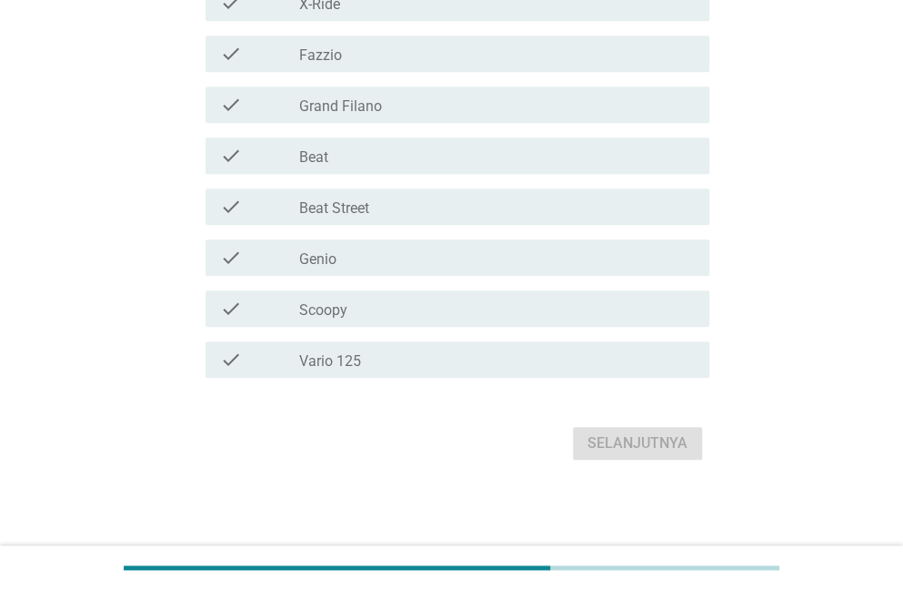
scroll to position [0, 0]
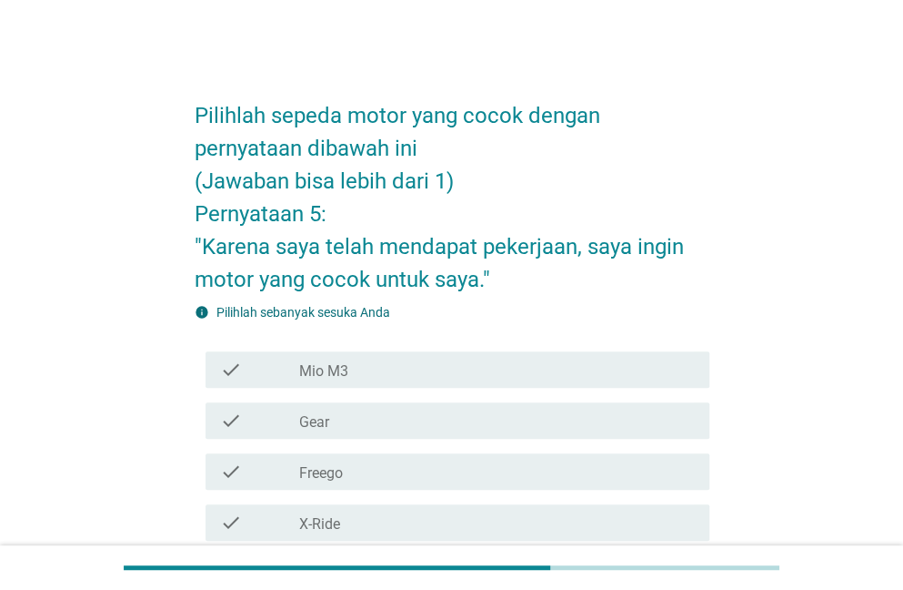
click at [349, 423] on div "check_box_outline_blank Gear" at bounding box center [497, 420] width 396 height 22
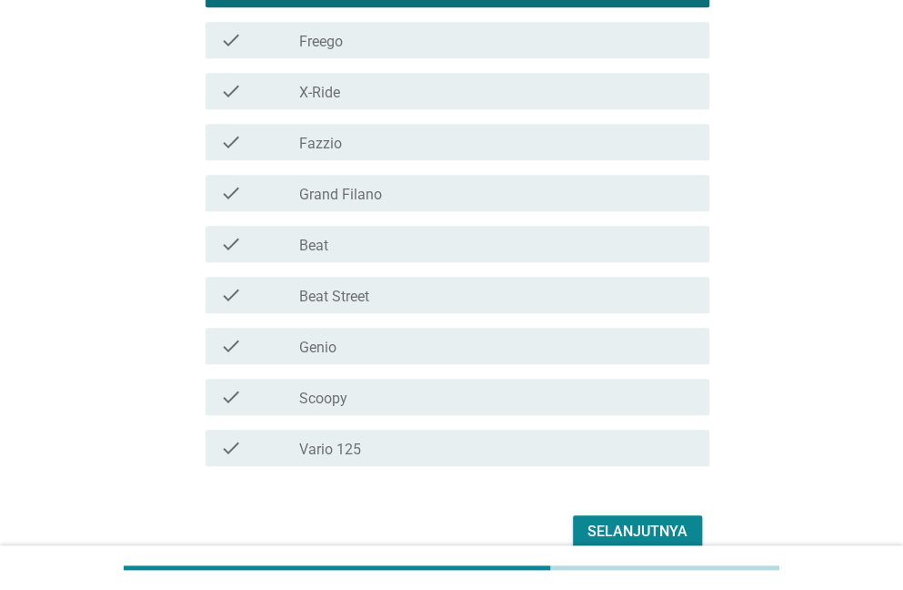
scroll to position [440, 0]
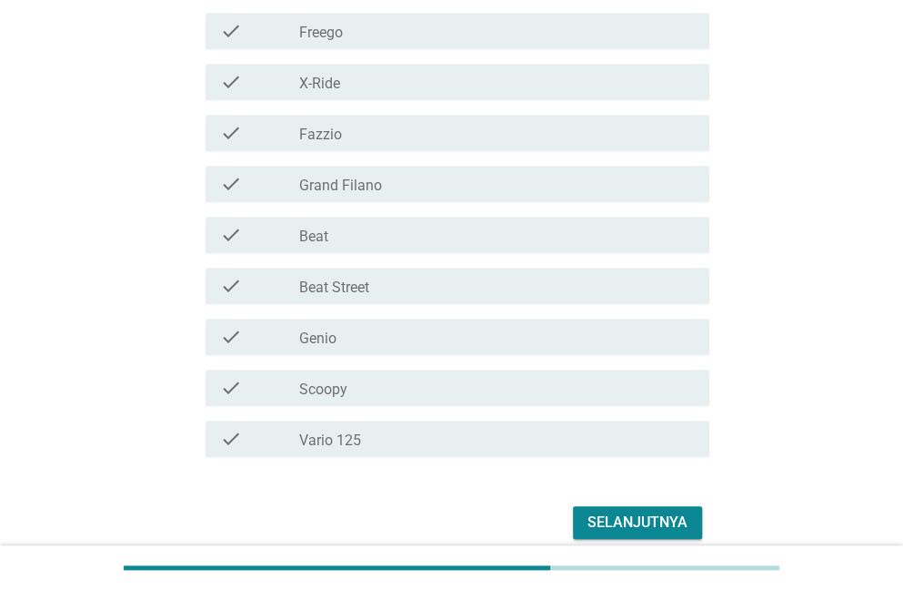
click at [315, 72] on div "check_box_outline_blank X-Ride" at bounding box center [497, 82] width 396 height 22
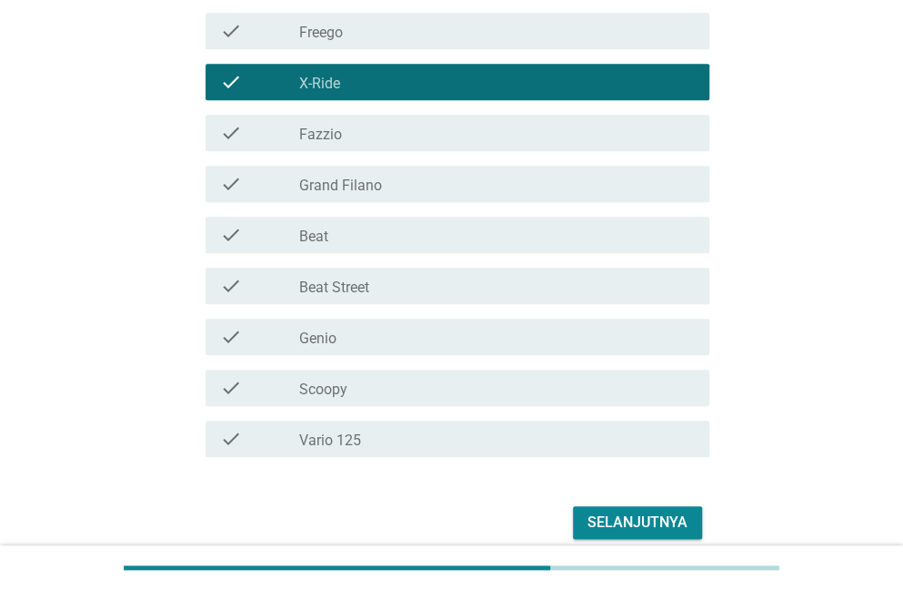
click at [358, 332] on div "check_box_outline_blank Genio" at bounding box center [497, 337] width 396 height 22
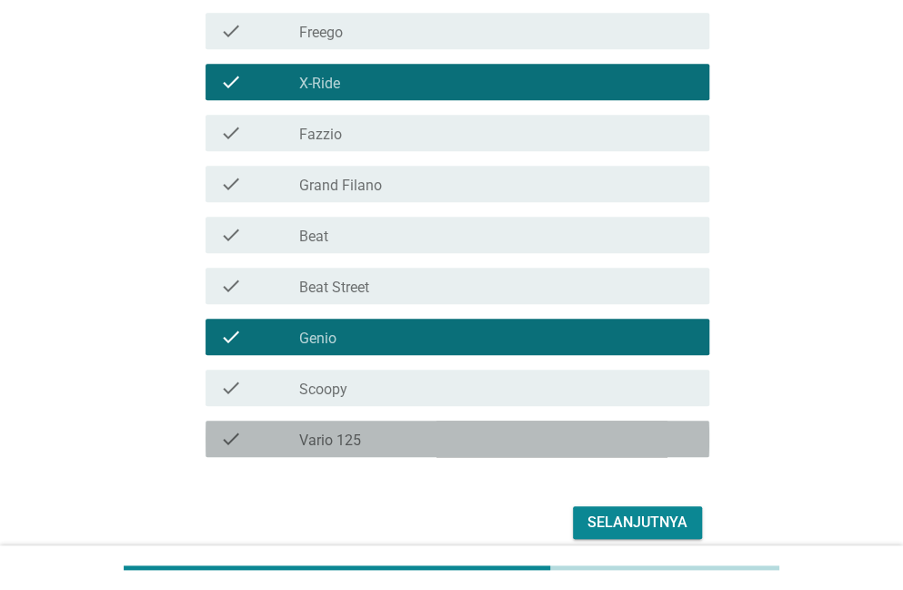
click at [419, 452] on div "check check_box_outline_blank Vario 125" at bounding box center [458, 438] width 504 height 36
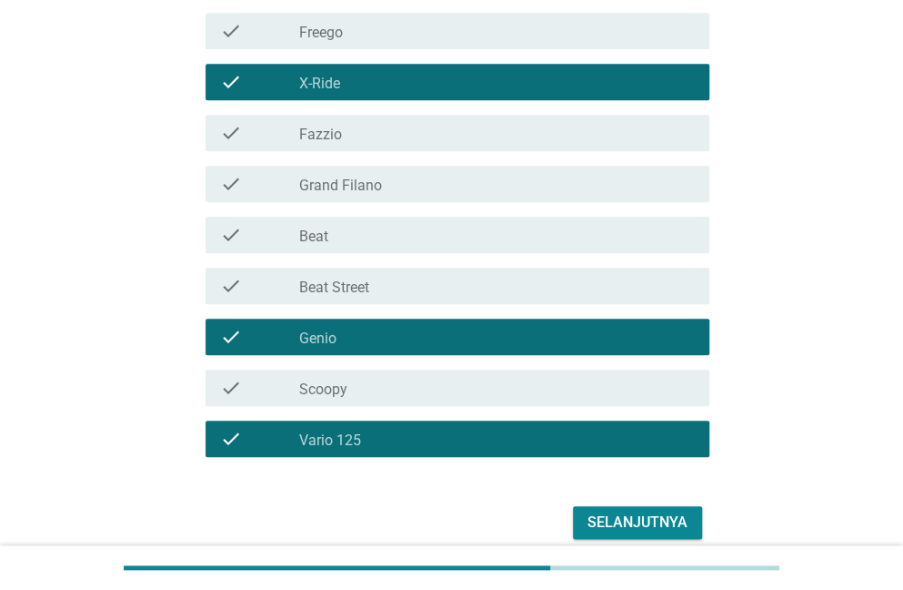
click at [595, 519] on div "Selanjutnya" at bounding box center [638, 522] width 100 height 22
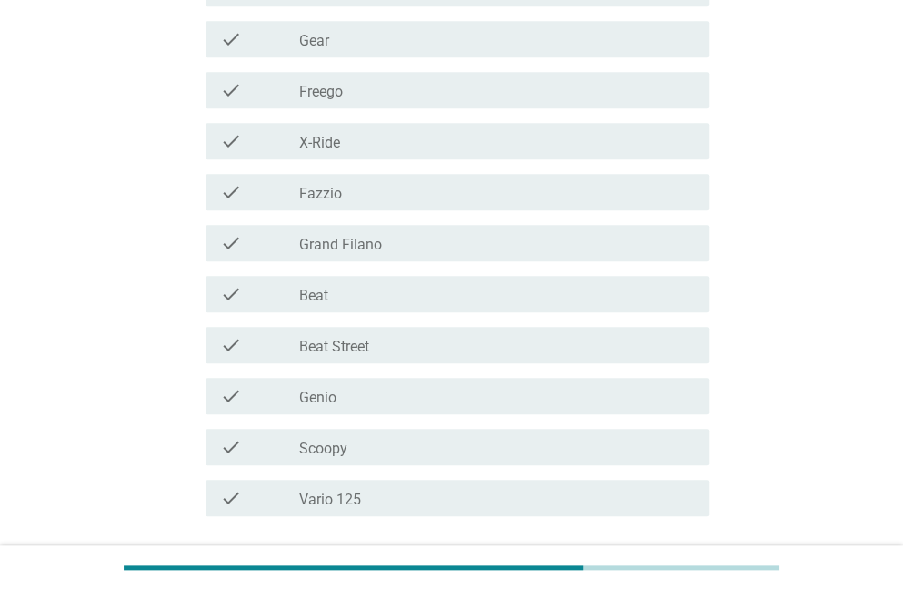
scroll to position [426, 0]
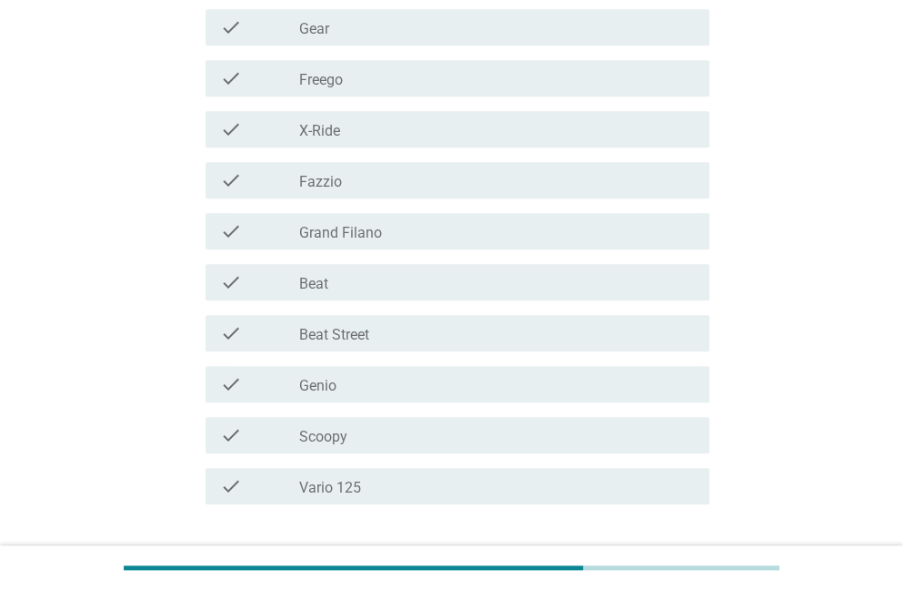
click at [307, 122] on label "X-Ride" at bounding box center [319, 131] width 41 height 18
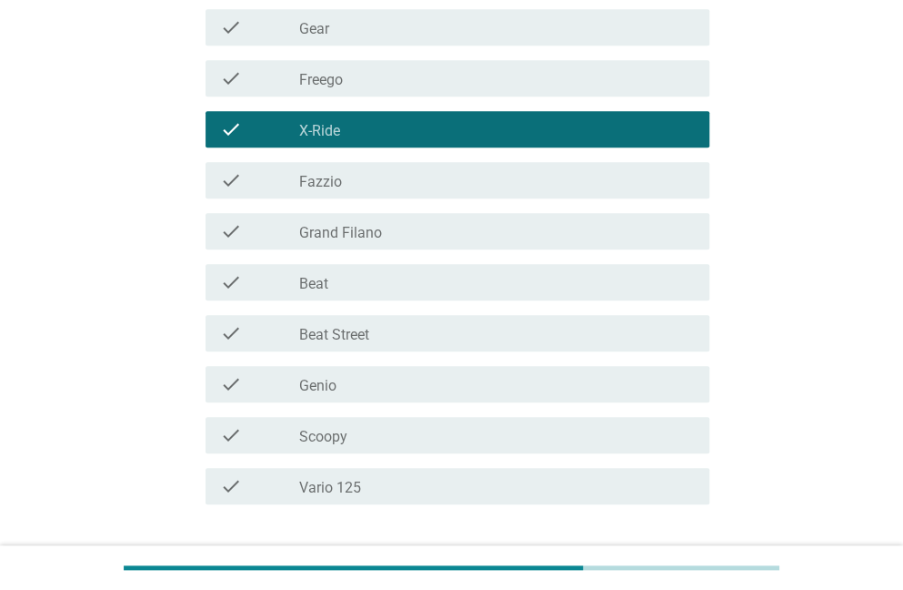
click at [356, 398] on div "check check_box_outline_blank Genio" at bounding box center [458, 384] width 504 height 36
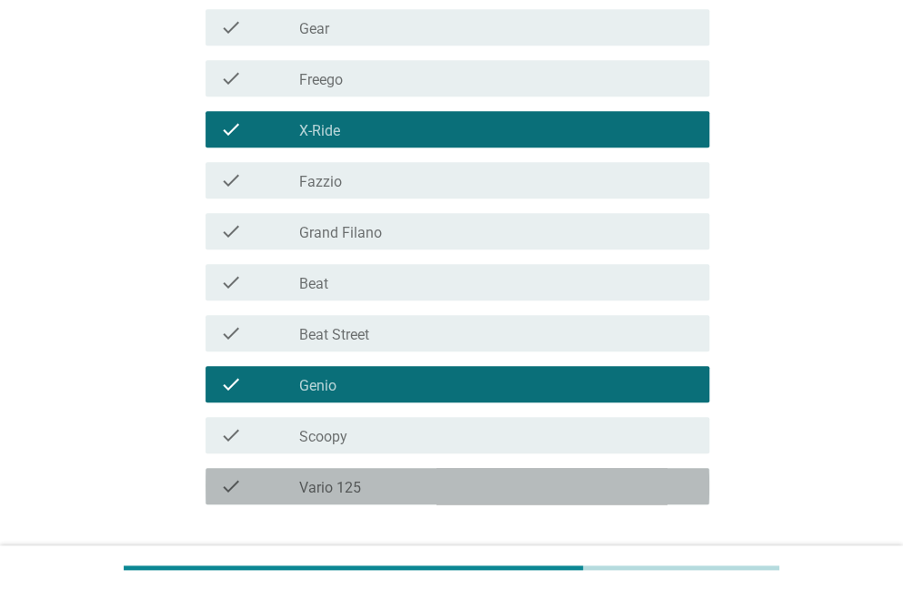
click at [380, 497] on div "check check_box_outline_blank Vario 125" at bounding box center [458, 486] width 504 height 36
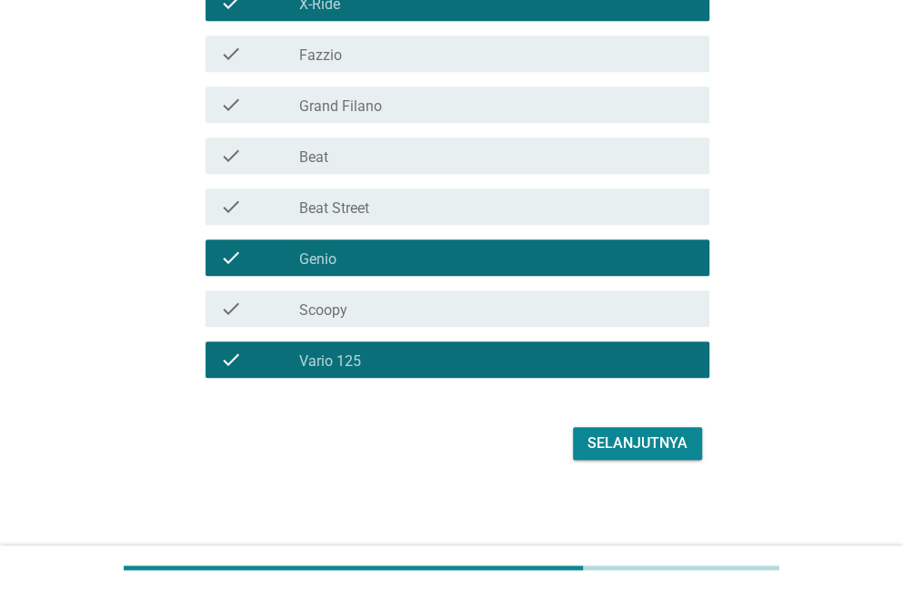
scroll to position [549, 0]
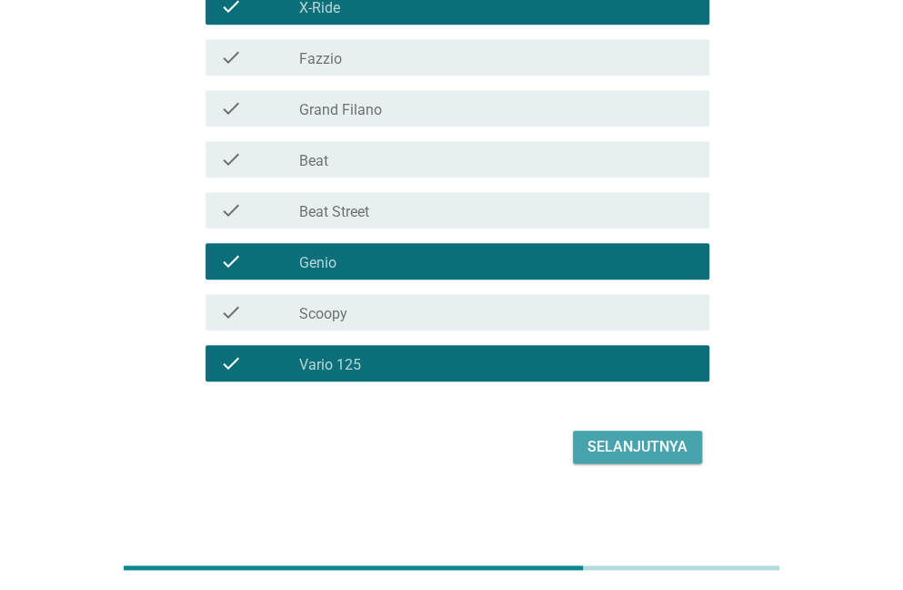
click at [644, 448] on div "Selanjutnya" at bounding box center [638, 447] width 100 height 22
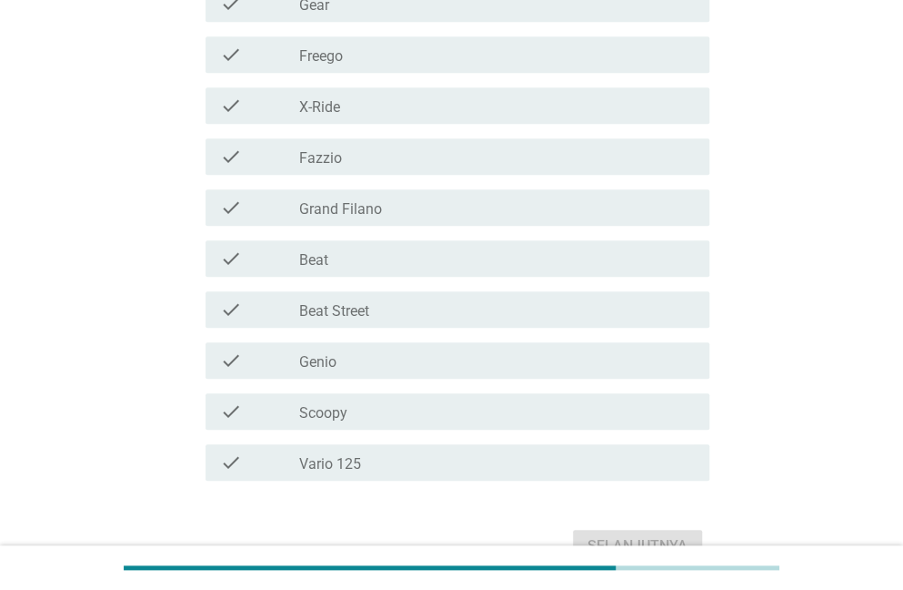
scroll to position [422, 0]
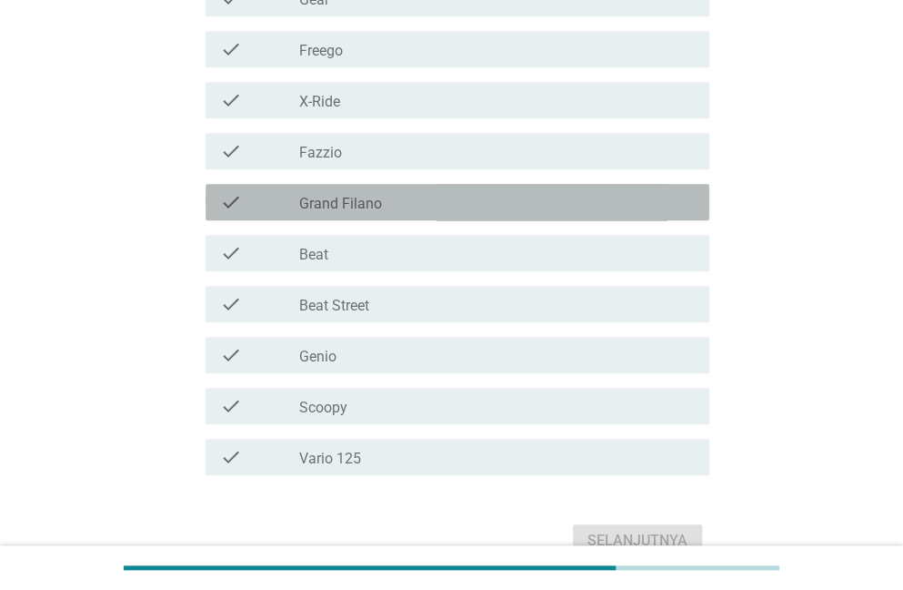
click at [341, 192] on div "check_box_outline_blank Grand Filano" at bounding box center [497, 202] width 396 height 22
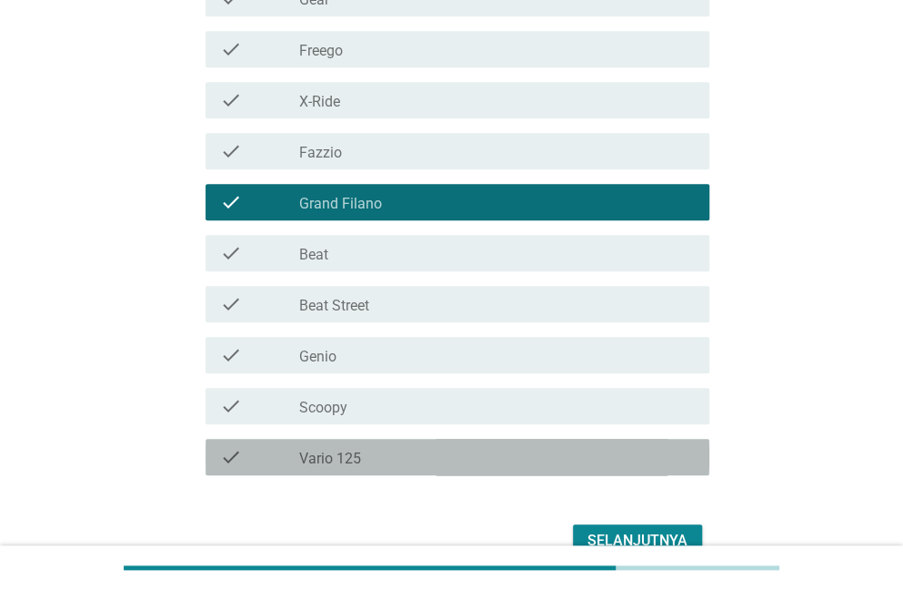
click at [392, 464] on div "check_box_outline_blank Vario 125" at bounding box center [497, 457] width 396 height 22
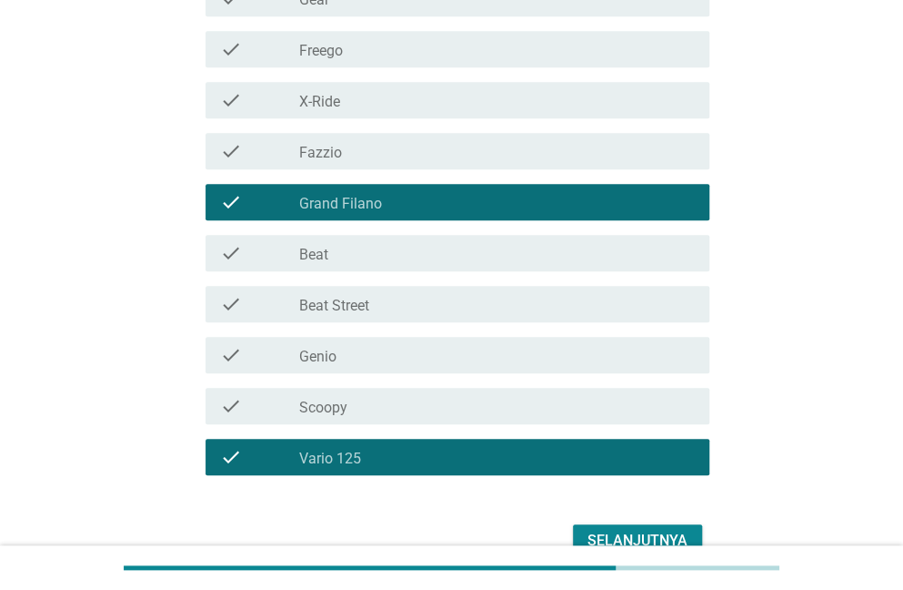
click at [635, 535] on div "Selanjutnya" at bounding box center [638, 540] width 100 height 22
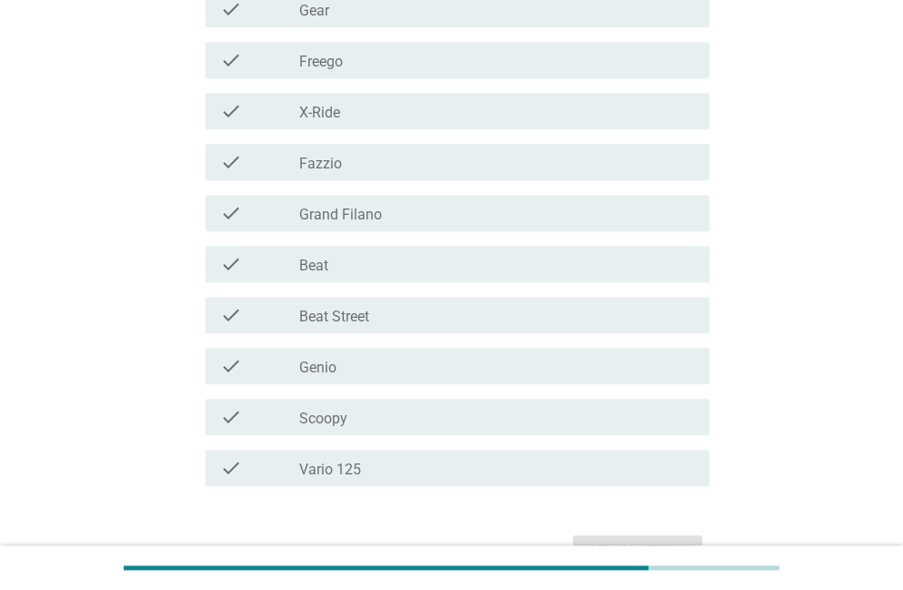
scroll to position [479, 0]
click at [380, 116] on div "check_box_outline_blank X-Ride" at bounding box center [497, 109] width 396 height 22
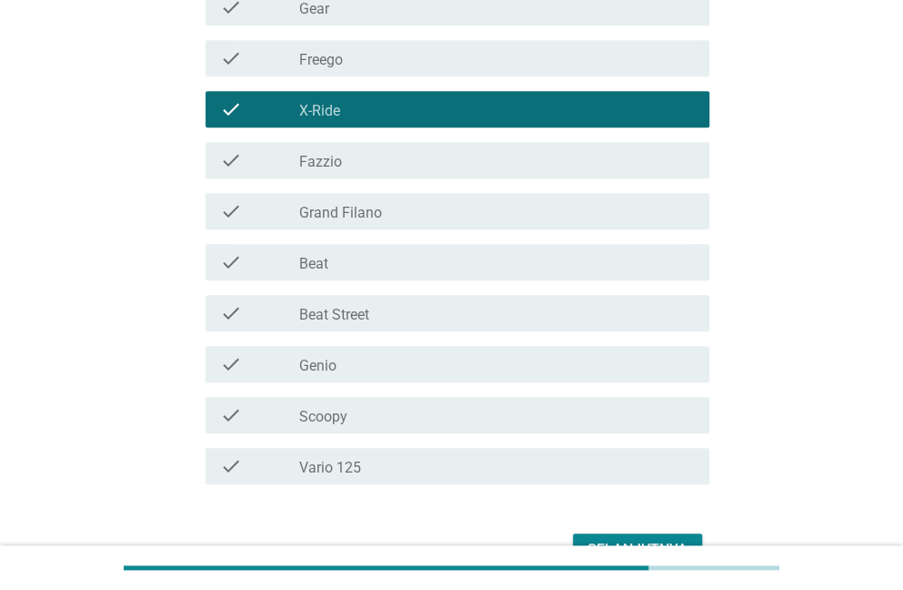
click at [347, 267] on div "check_box_outline_blank Beat" at bounding box center [497, 262] width 396 height 22
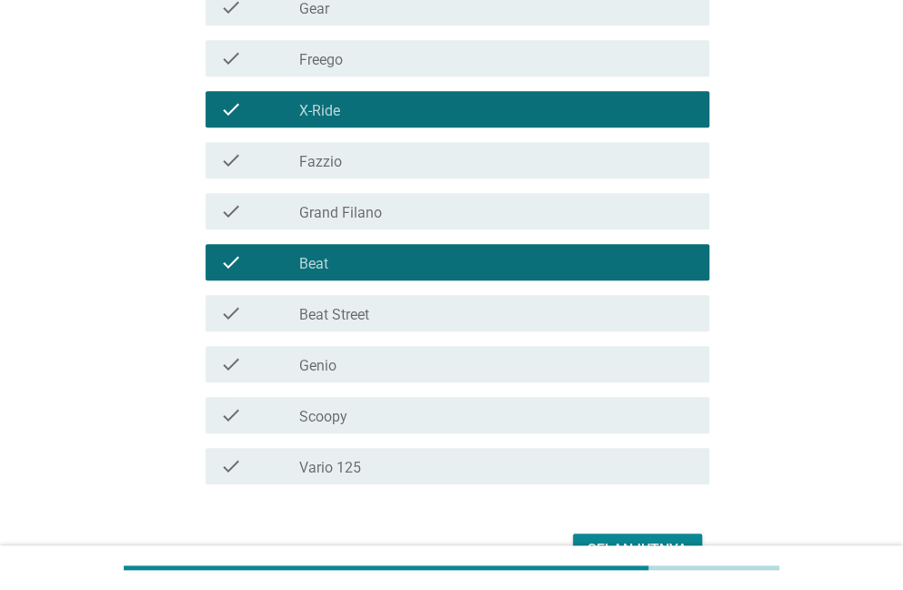
click at [378, 412] on div "check_box_outline_blank Scoopy" at bounding box center [497, 415] width 396 height 22
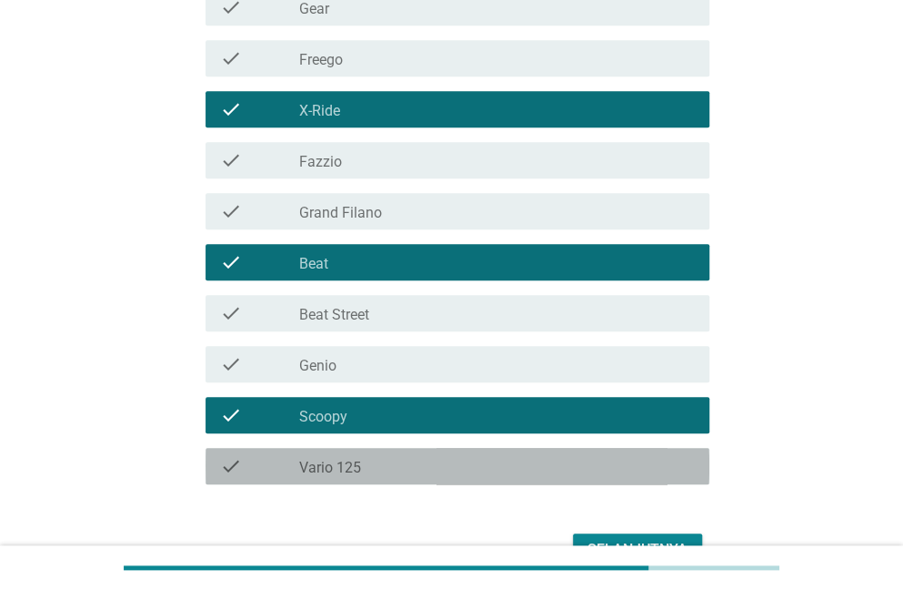
click at [399, 461] on div "check_box_outline_blank Vario 125" at bounding box center [497, 466] width 396 height 22
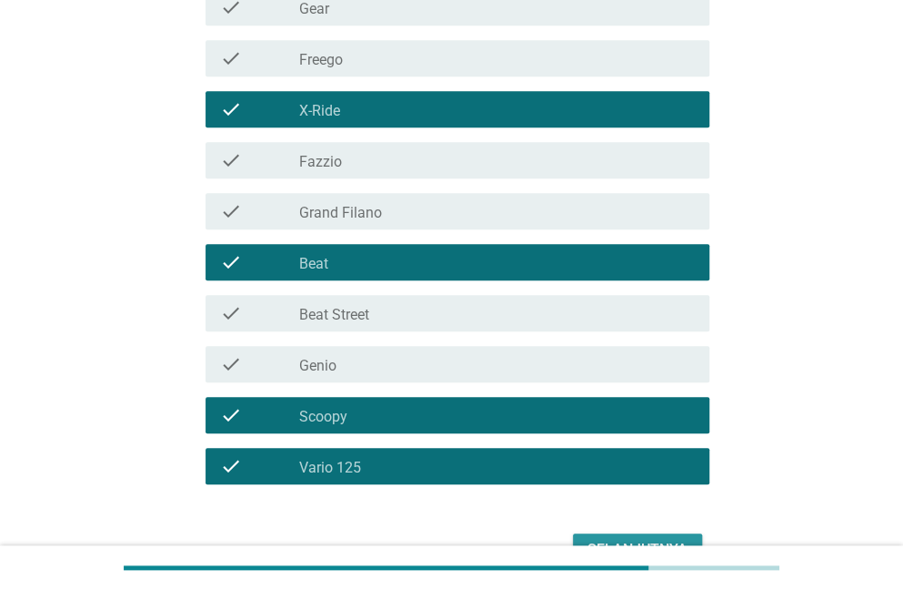
click at [608, 534] on button "Selanjutnya" at bounding box center [637, 549] width 129 height 33
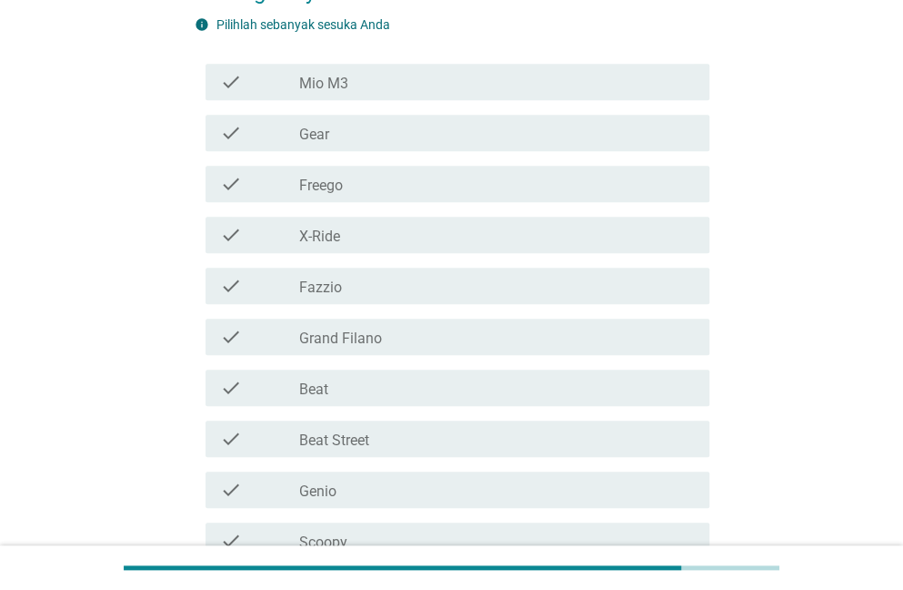
scroll to position [371, 0]
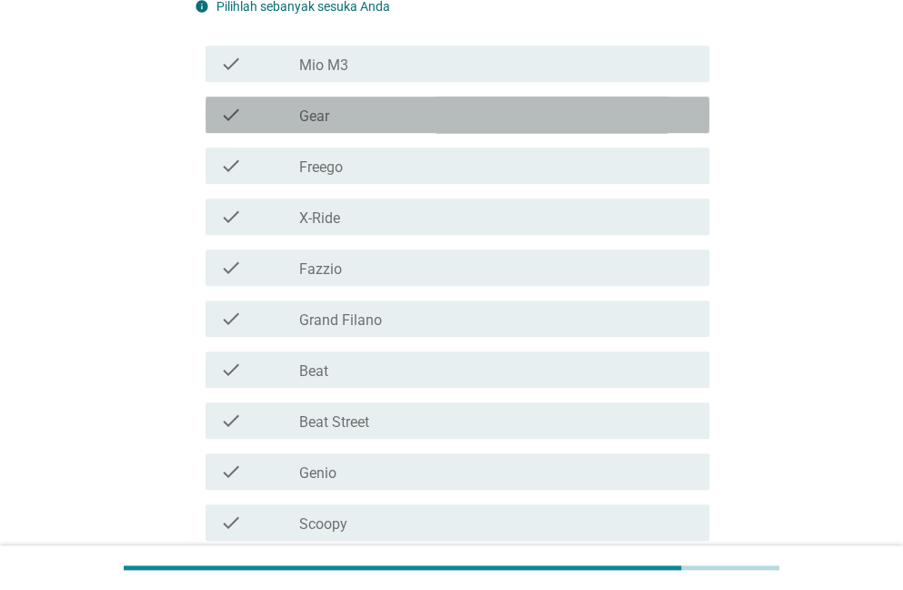
click at [382, 128] on div "check check_box_outline_blank Gear" at bounding box center [458, 114] width 504 height 36
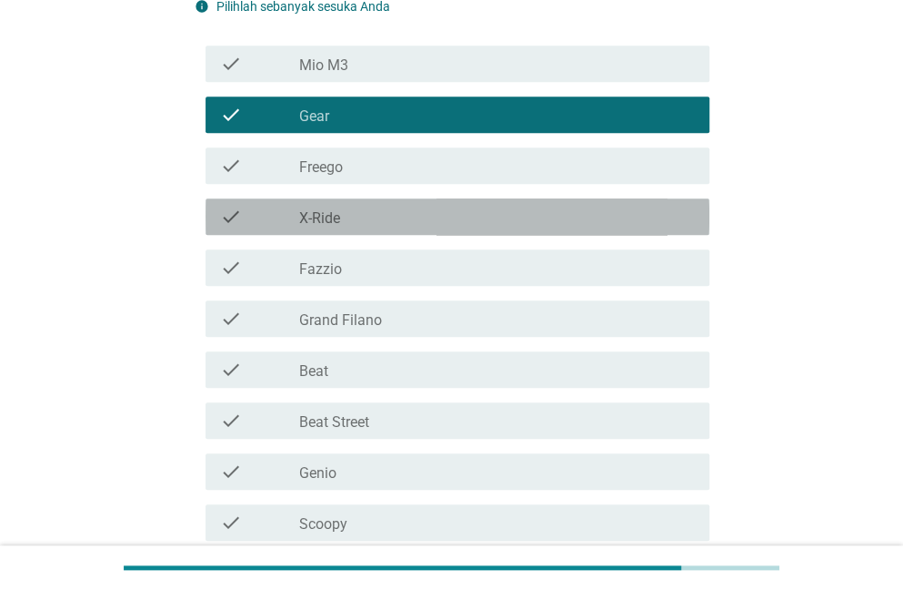
click at [362, 210] on div "check_box_outline_blank X-Ride" at bounding box center [497, 217] width 396 height 22
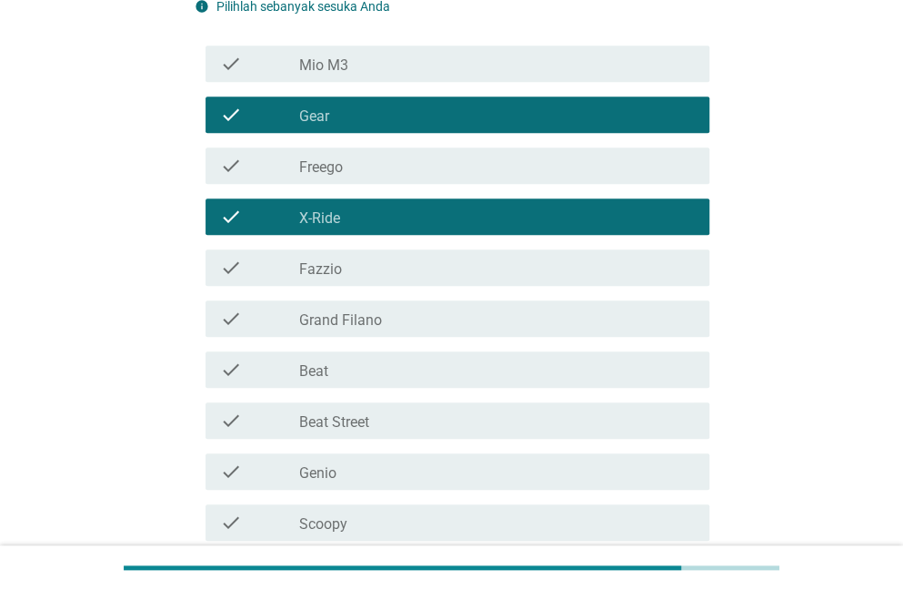
click at [369, 519] on div "check_box_outline_blank Scoopy" at bounding box center [497, 522] width 396 height 22
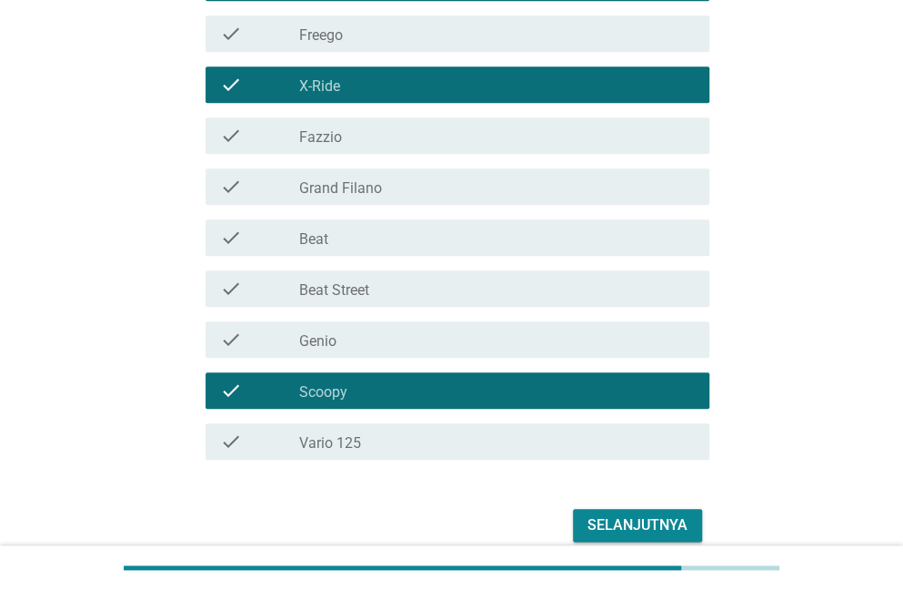
scroll to position [548, 0]
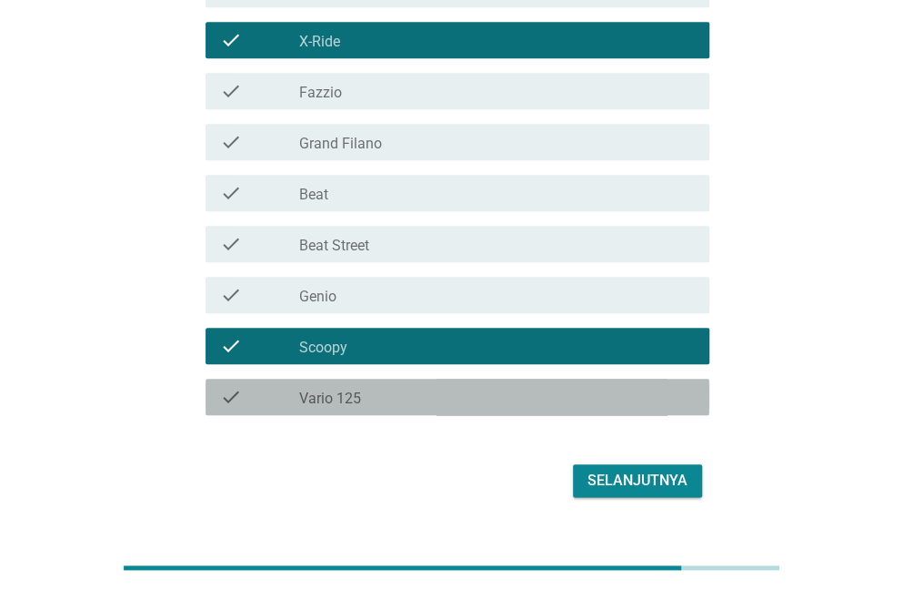
drag, startPoint x: 622, startPoint y: 396, endPoint x: 634, endPoint y: 450, distance: 55.9
click at [620, 396] on div "check_box_outline_blank Vario 125" at bounding box center [497, 397] width 396 height 22
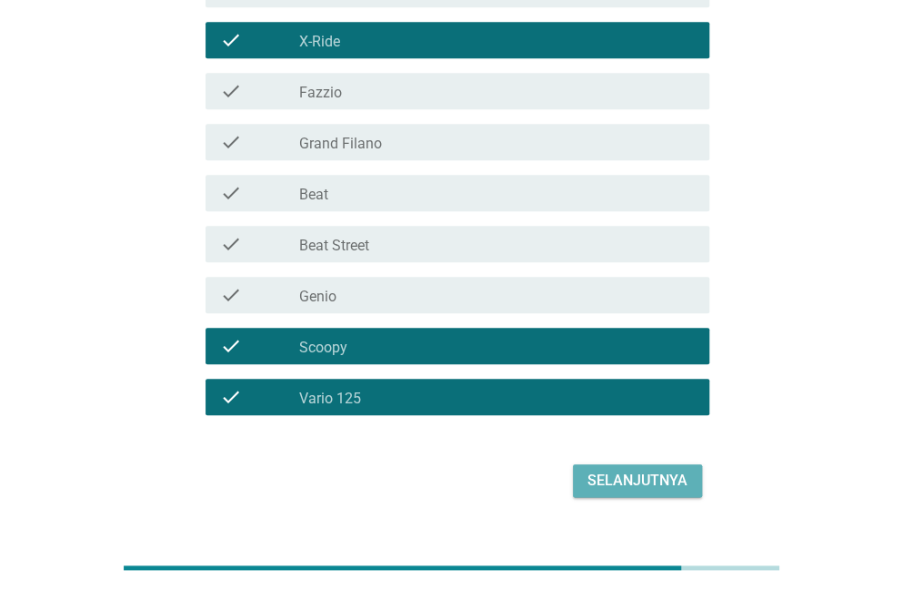
click at [639, 469] on div "Selanjutnya" at bounding box center [638, 480] width 100 height 22
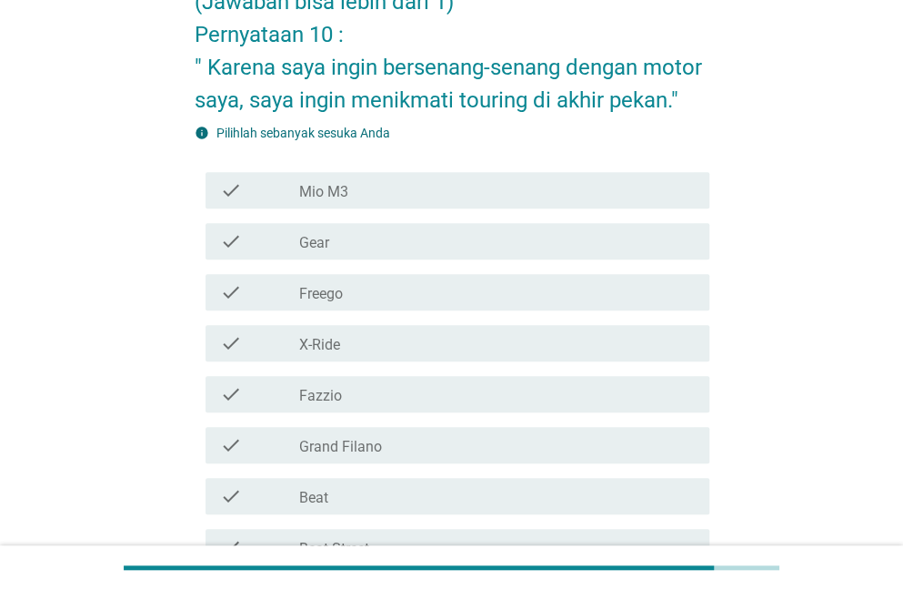
scroll to position [226, 0]
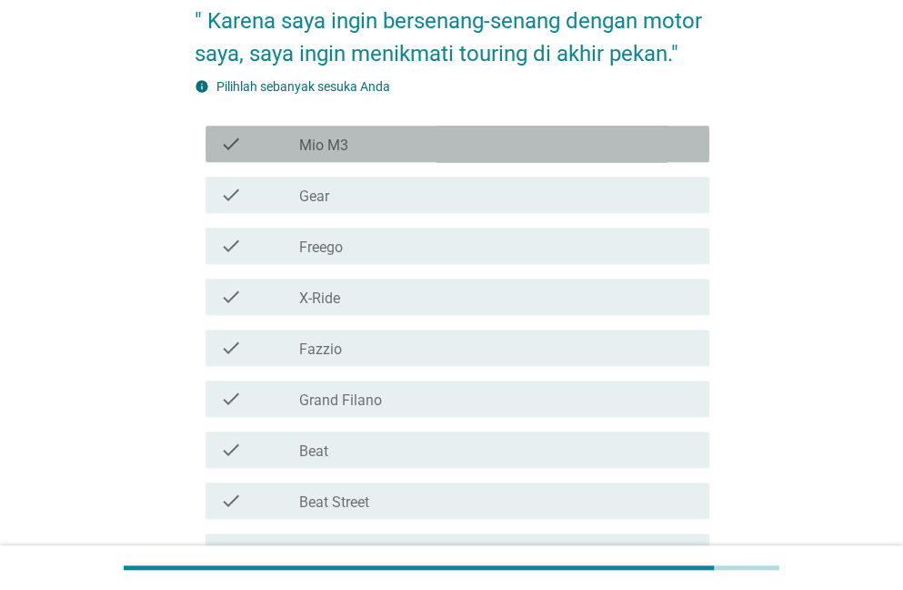
click at [538, 150] on div "check_box_outline_blank Mio M3" at bounding box center [497, 144] width 396 height 22
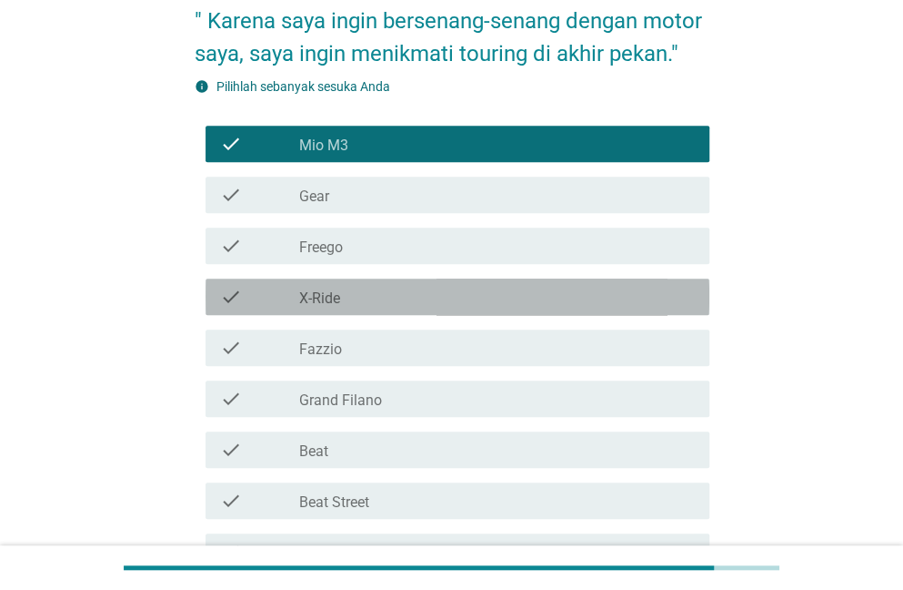
click at [406, 297] on div "check_box_outline_blank X-Ride" at bounding box center [497, 297] width 396 height 22
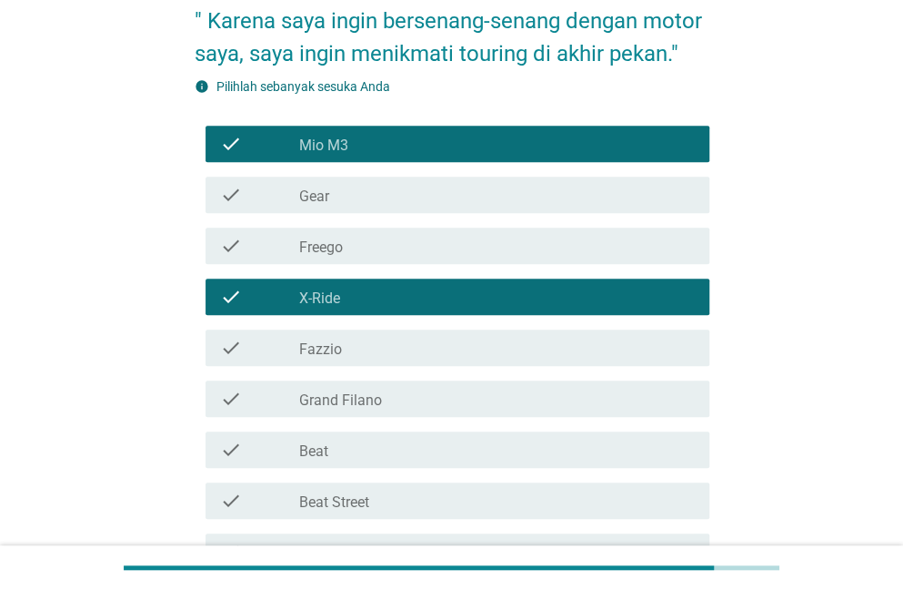
click at [643, 447] on div "check_box_outline_blank Beat" at bounding box center [497, 450] width 396 height 22
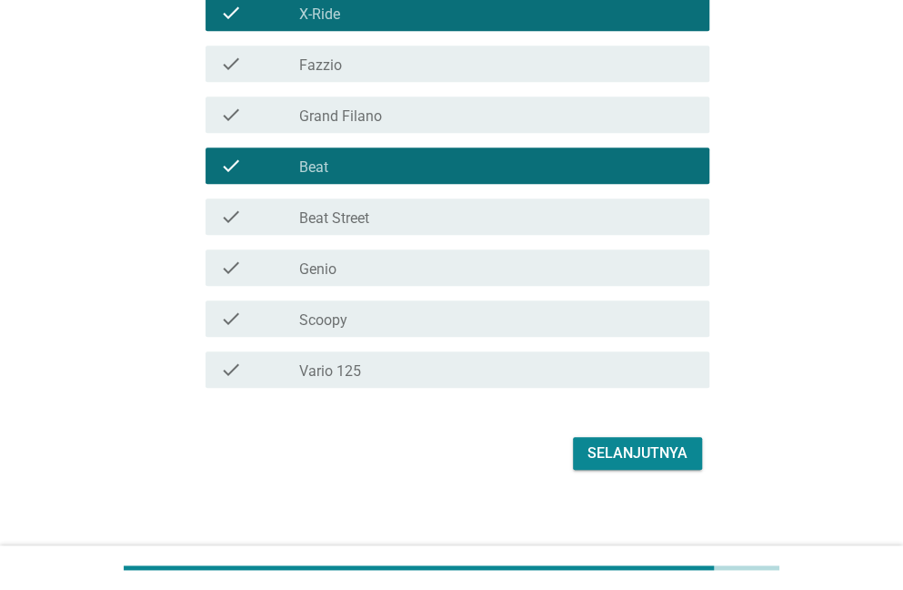
scroll to position [506, 0]
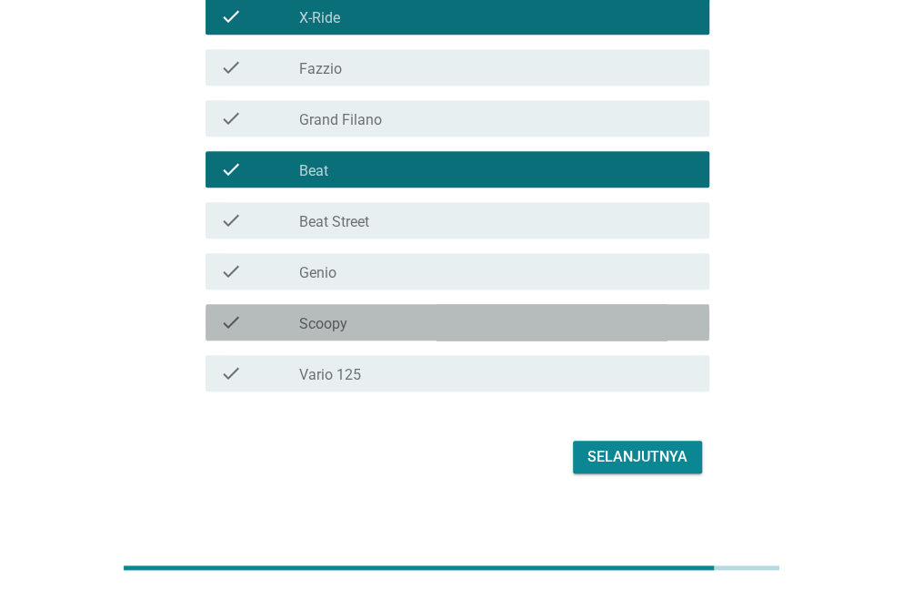
click at [482, 328] on div "check_box_outline_blank Scoopy" at bounding box center [497, 322] width 396 height 22
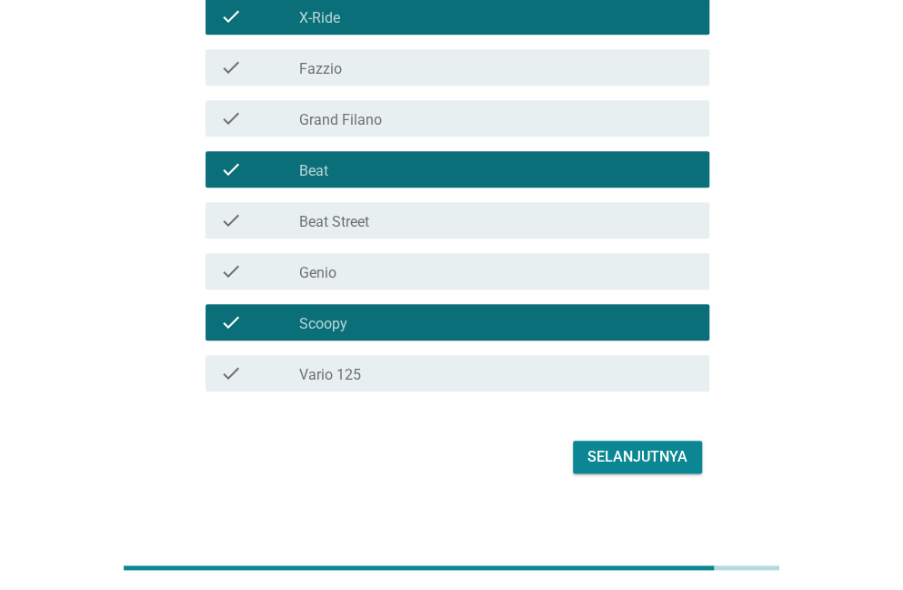
click at [596, 452] on div "Selanjutnya" at bounding box center [638, 457] width 100 height 22
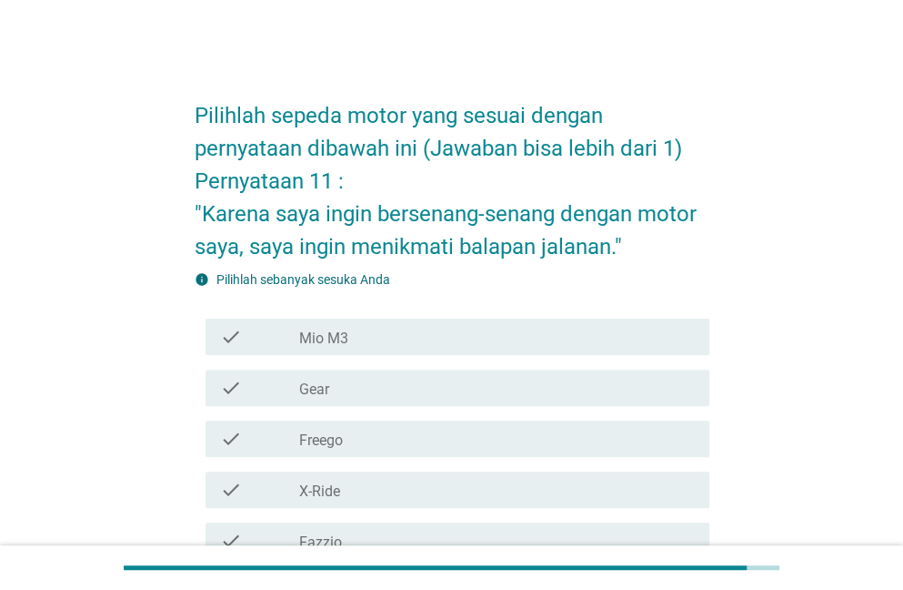
click at [369, 488] on div "check_box_outline_blank X-Ride" at bounding box center [497, 490] width 396 height 22
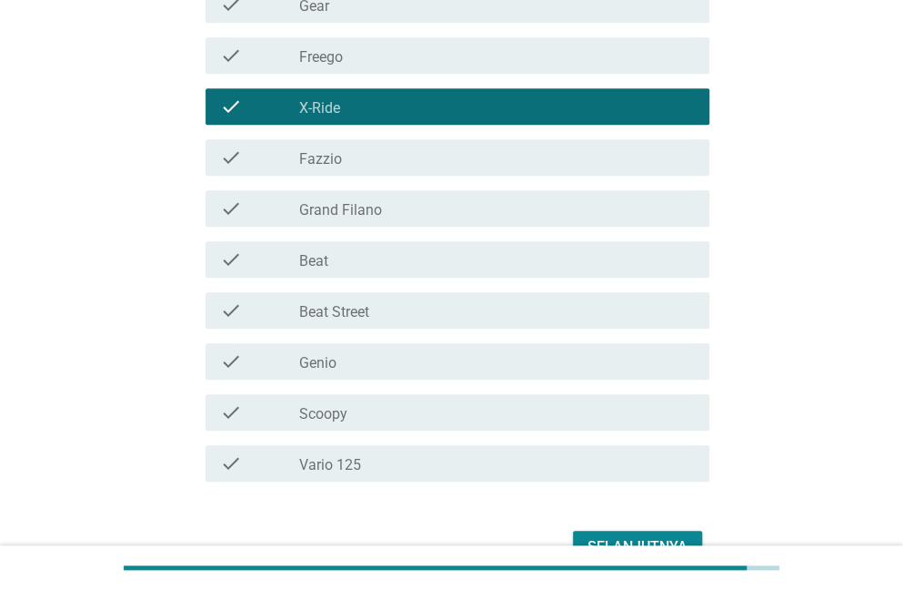
scroll to position [384, 0]
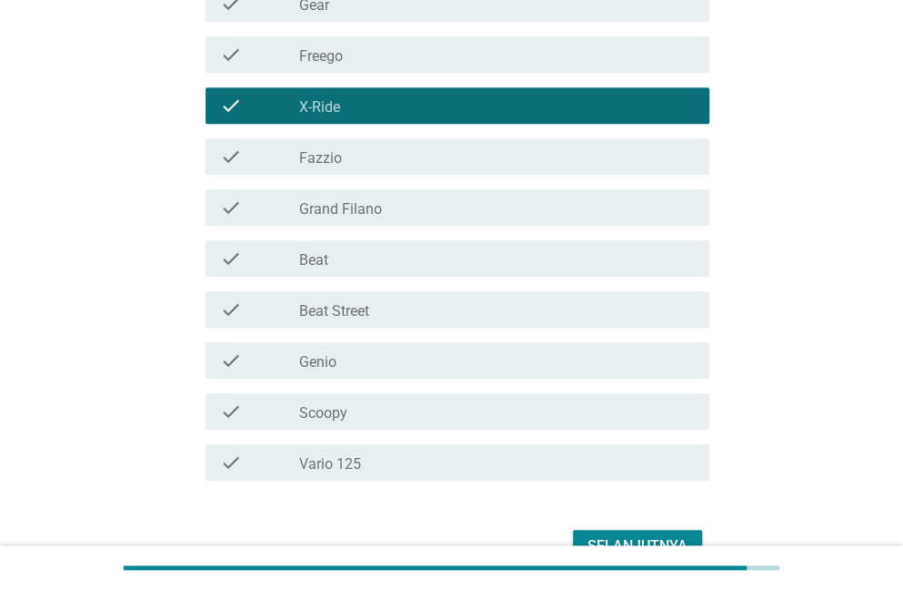
click at [468, 190] on div "check check_box_outline_blank Grand Filano" at bounding box center [458, 207] width 504 height 36
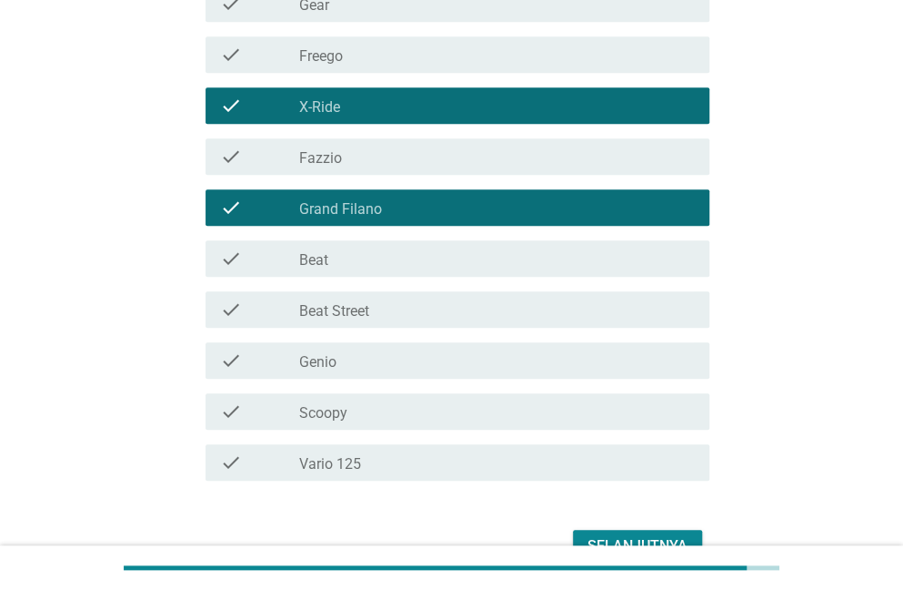
click at [451, 323] on div "check check_box_outline_blank Beat Street" at bounding box center [458, 309] width 504 height 36
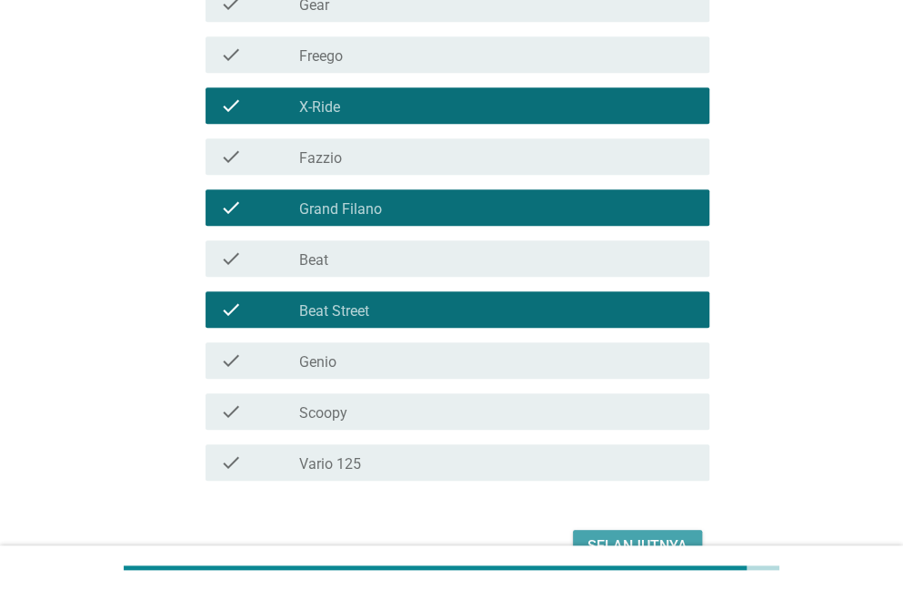
click at [650, 536] on div "Selanjutnya" at bounding box center [638, 546] width 100 height 22
